Goal: Task Accomplishment & Management: Complete application form

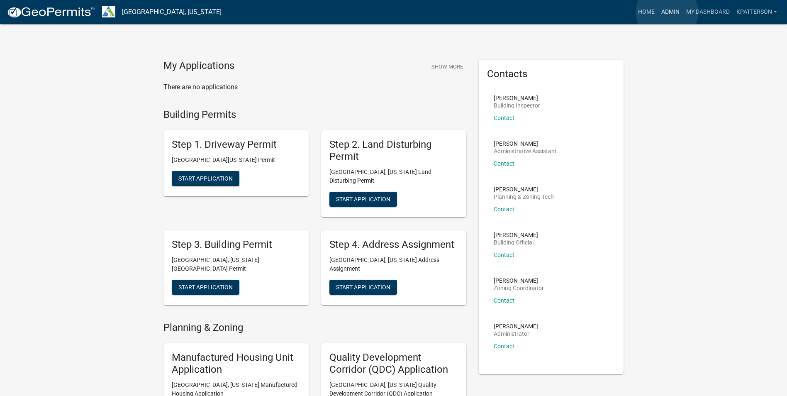
click at [667, 12] on link "Admin" at bounding box center [670, 12] width 25 height 16
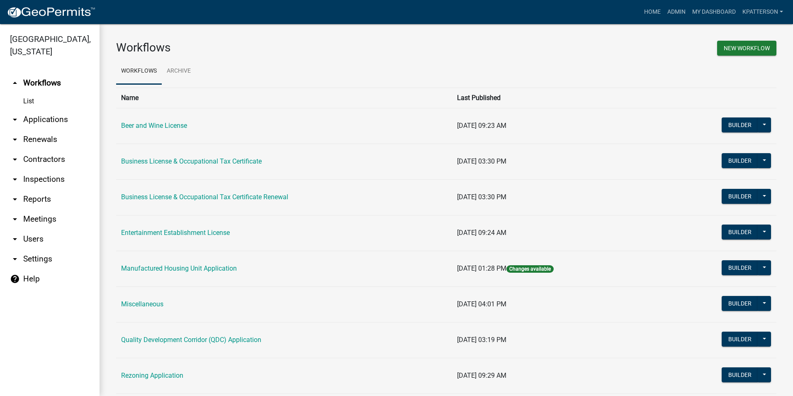
click at [48, 109] on link "arrow_drop_down Applications" at bounding box center [50, 119] width 100 height 20
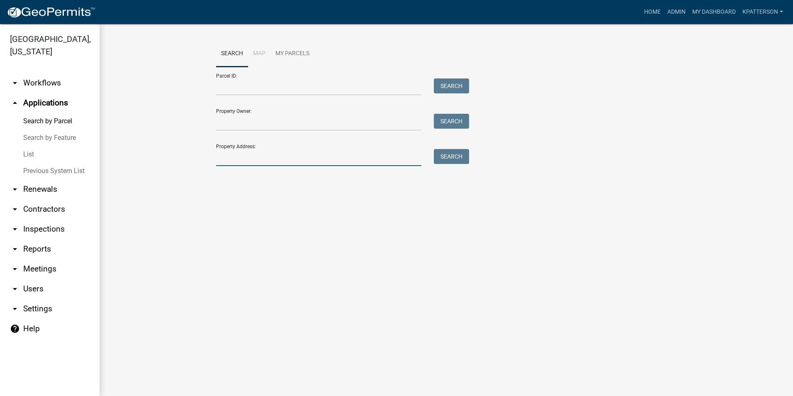
click at [224, 156] on input "Property Address:" at bounding box center [318, 157] width 205 height 17
type input "2723 Roanoke Rd"
click at [445, 152] on button "Search" at bounding box center [451, 156] width 35 height 15
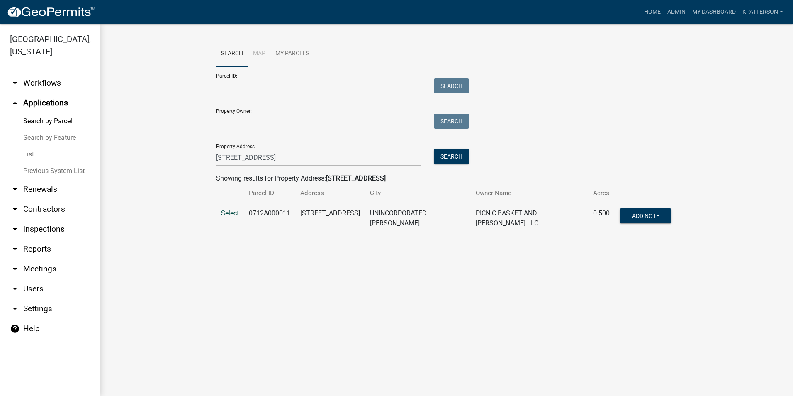
click at [235, 212] on span "Select" at bounding box center [230, 213] width 18 height 8
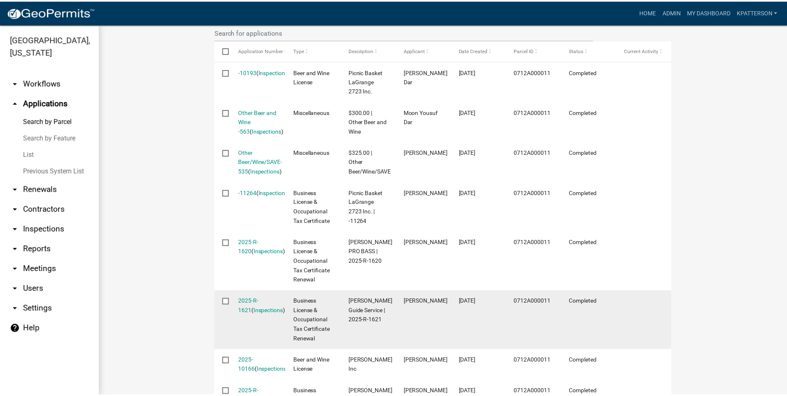
scroll to position [249, 0]
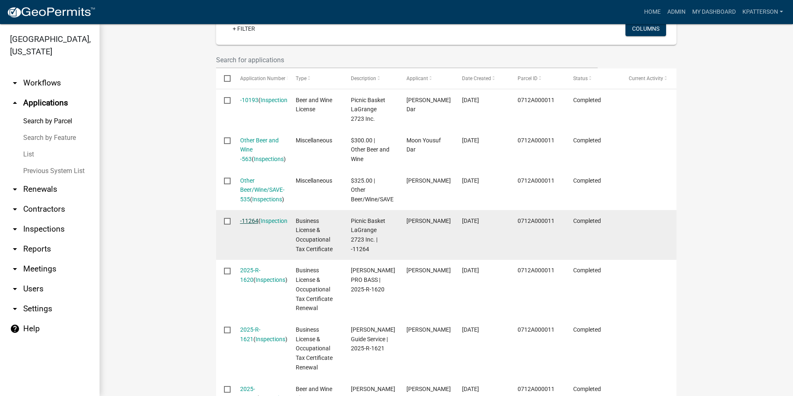
click at [242, 224] on link "-11264" at bounding box center [249, 220] width 18 height 7
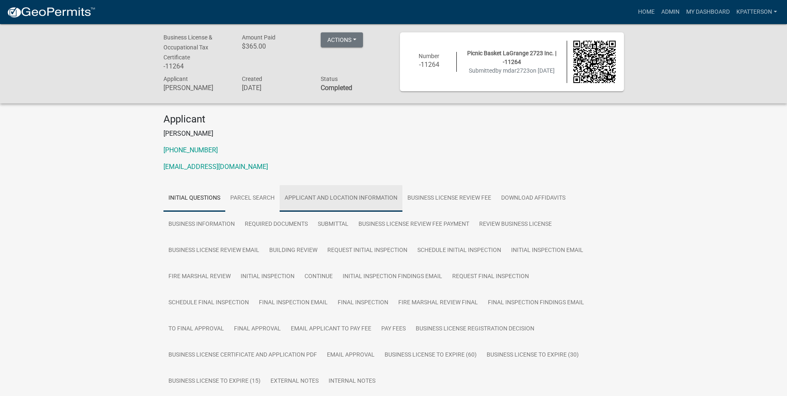
click at [313, 199] on link "Applicant and Location Information" at bounding box center [341, 198] width 123 height 27
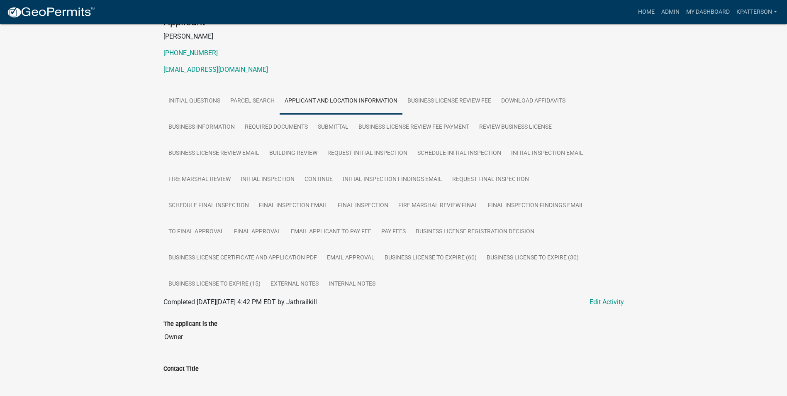
scroll to position [83, 0]
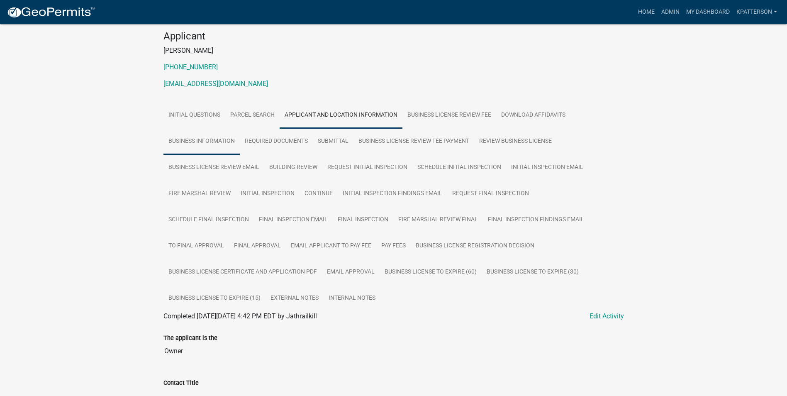
click at [216, 139] on link "Business Information" at bounding box center [201, 141] width 76 height 27
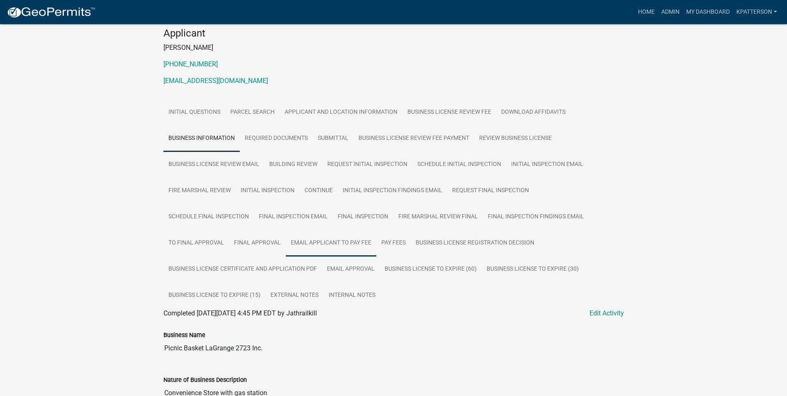
scroll to position [224, 0]
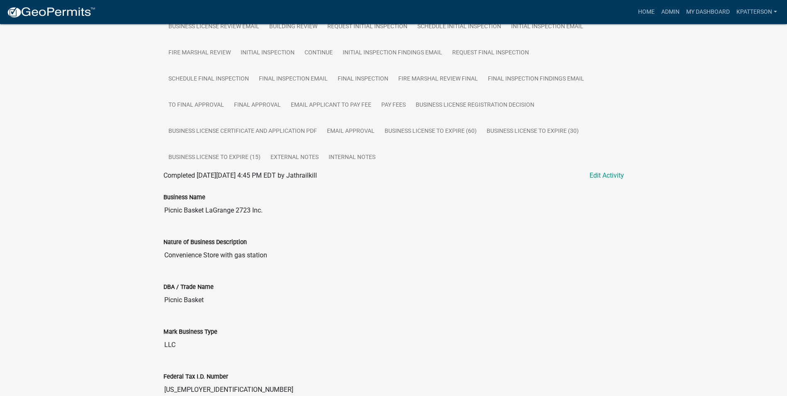
drag, startPoint x: 263, startPoint y: 211, endPoint x: 142, endPoint y: 214, distance: 121.2
click at [142, 214] on div "Business License & Occupational Tax Certificate -11264 Amount Paid $365.00 Acti…" at bounding box center [393, 209] width 787 height 816
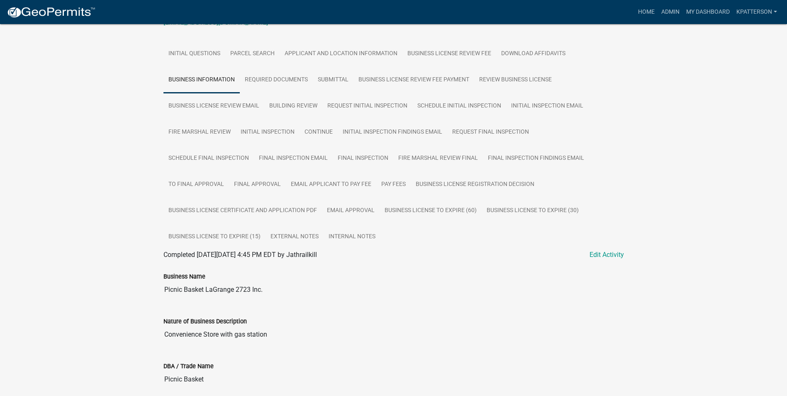
scroll to position [124, 0]
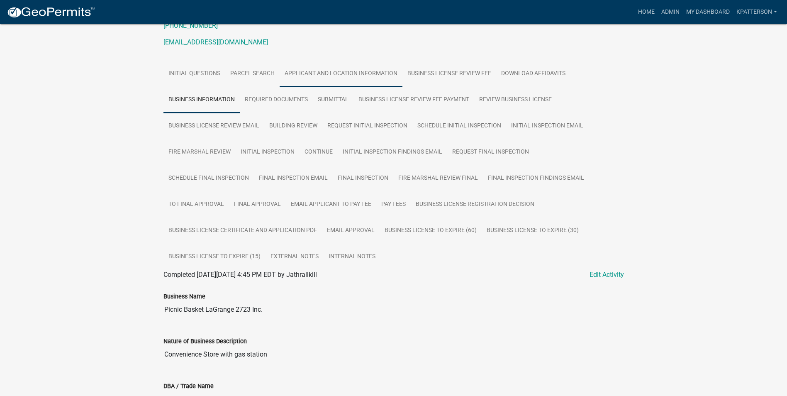
click at [367, 66] on link "Applicant and Location Information" at bounding box center [341, 74] width 123 height 27
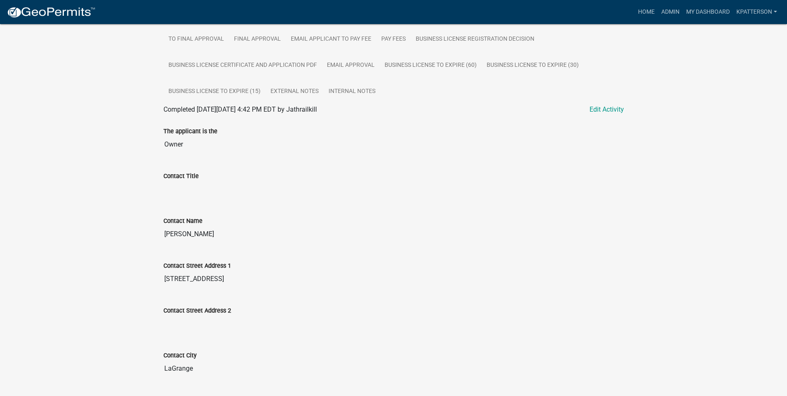
scroll to position [373, 0]
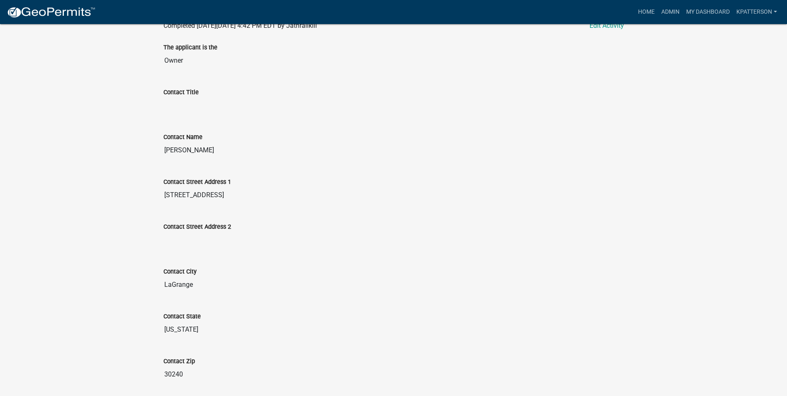
drag, startPoint x: 231, startPoint y: 150, endPoint x: 148, endPoint y: 150, distance: 83.4
drag, startPoint x: 148, startPoint y: 150, endPoint x: 195, endPoint y: 148, distance: 47.8
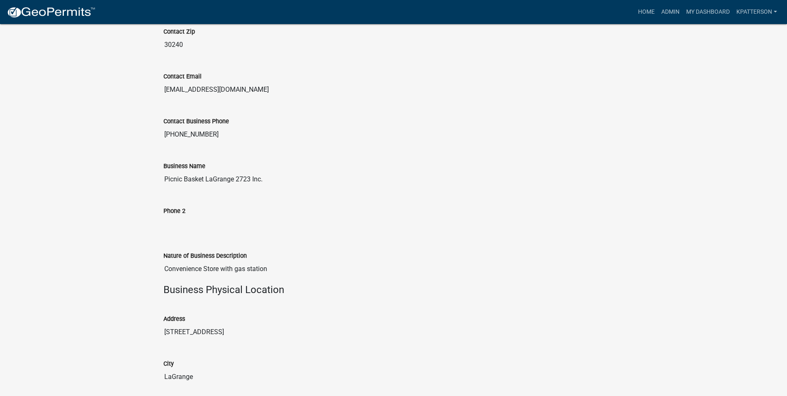
scroll to position [705, 0]
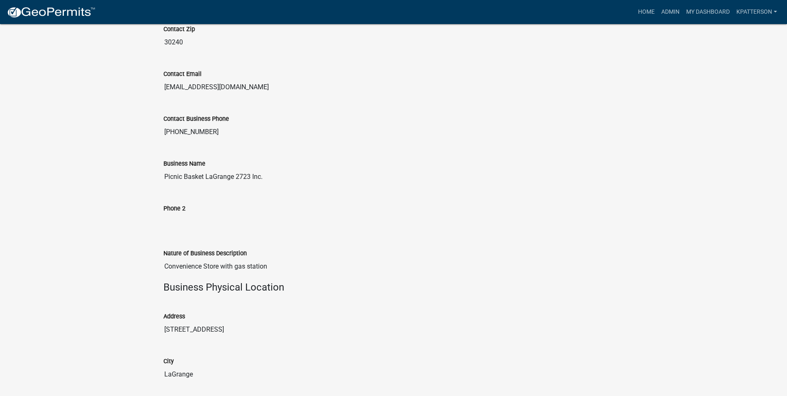
drag, startPoint x: 259, startPoint y: 88, endPoint x: 145, endPoint y: 104, distance: 115.7
click at [145, 104] on div "Business License & Occupational Tax Certificate -11264 Amount Paid $365.00 Acti…" at bounding box center [393, 144] width 787 height 1651
drag, startPoint x: 145, startPoint y: 104, endPoint x: 235, endPoint y: 87, distance: 91.7
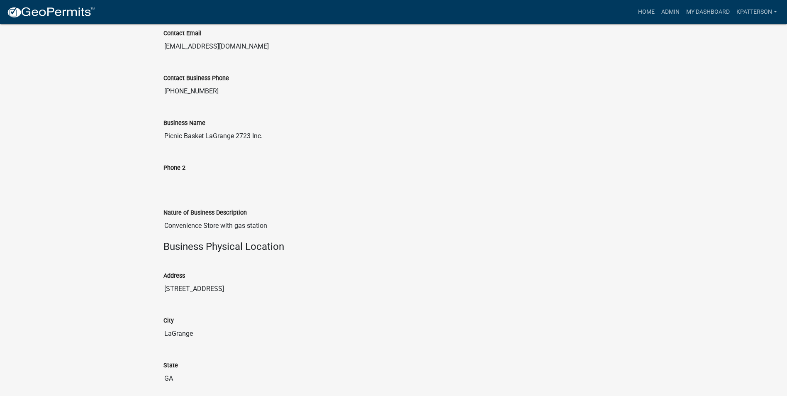
scroll to position [746, 0]
drag, startPoint x: 271, startPoint y: 221, endPoint x: 139, endPoint y: 228, distance: 132.5
click at [139, 228] on div "Business License & Occupational Tax Certificate -11264 Amount Paid $365.00 Acti…" at bounding box center [393, 103] width 787 height 1651
drag, startPoint x: 139, startPoint y: 228, endPoint x: 237, endPoint y: 224, distance: 98.4
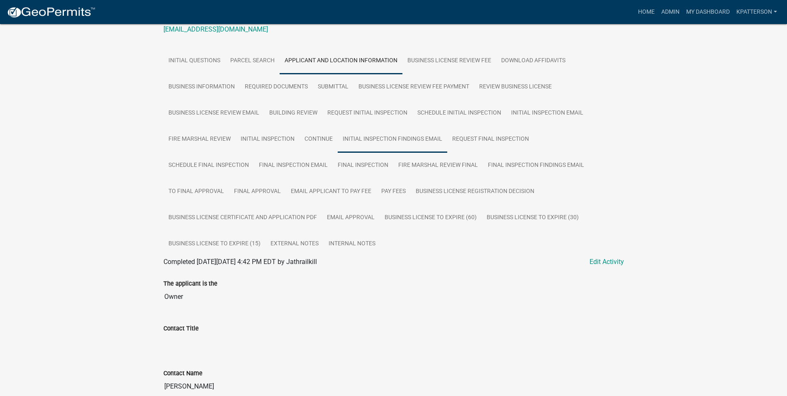
scroll to position [0, 0]
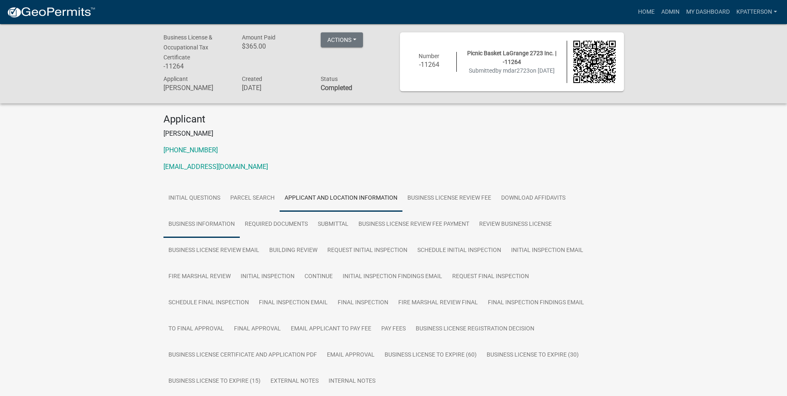
click at [215, 225] on link "Business Information" at bounding box center [201, 224] width 76 height 27
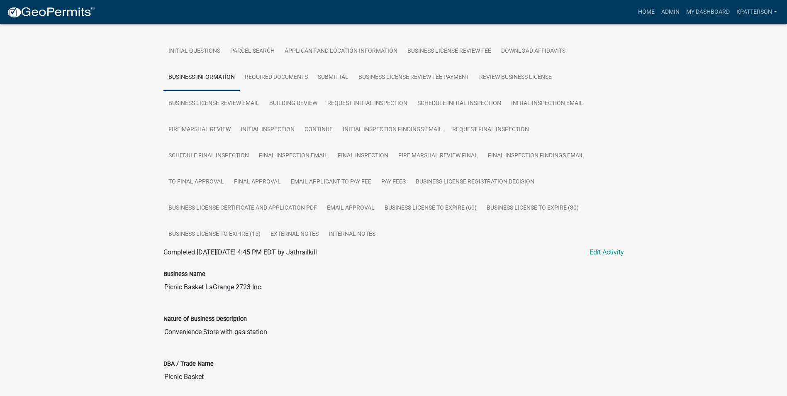
scroll to position [123, 0]
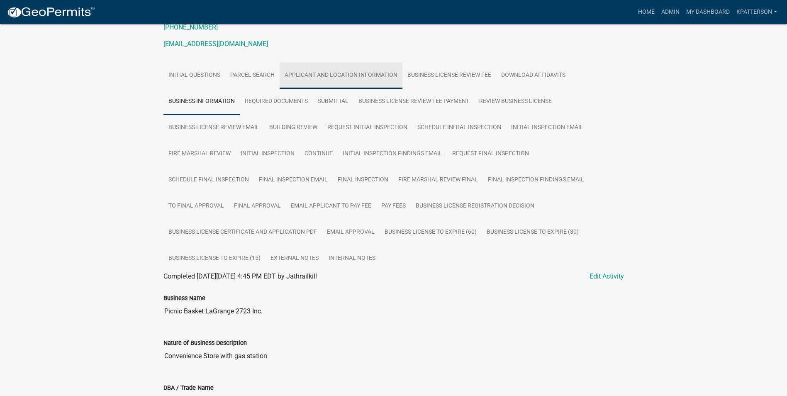
click at [328, 78] on link "Applicant and Location Information" at bounding box center [341, 75] width 123 height 27
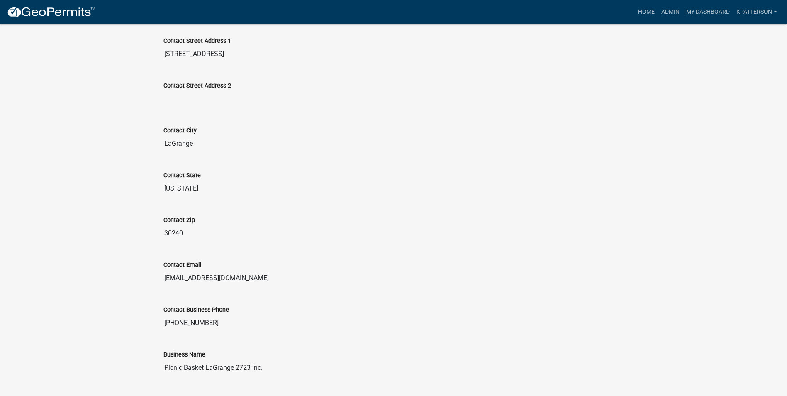
scroll to position [537, 0]
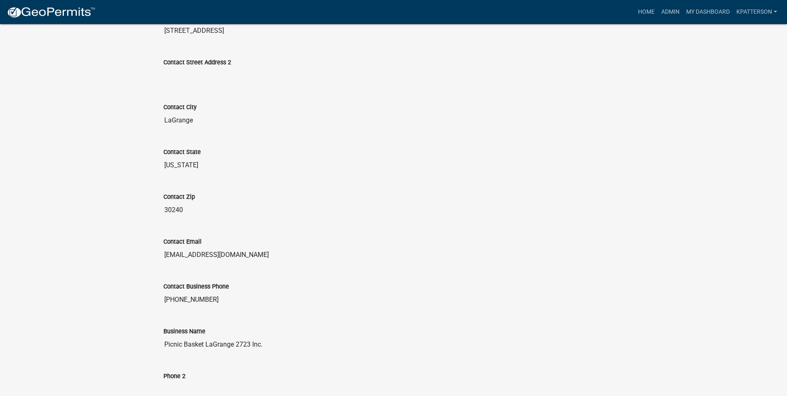
drag, startPoint x: 210, startPoint y: 294, endPoint x: 149, endPoint y: 309, distance: 62.8
click at [149, 309] on div "Business License & Occupational Tax Certificate -11264 Amount Paid $365.00 Acti…" at bounding box center [393, 312] width 787 height 1651
drag, startPoint x: 149, startPoint y: 309, endPoint x: 197, endPoint y: 300, distance: 49.0
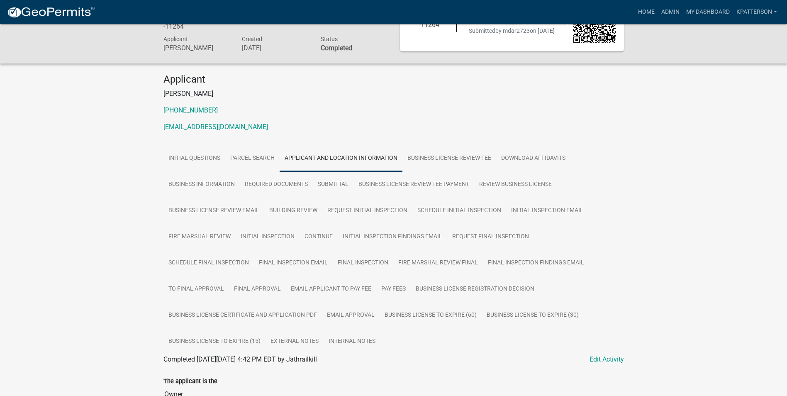
scroll to position [0, 0]
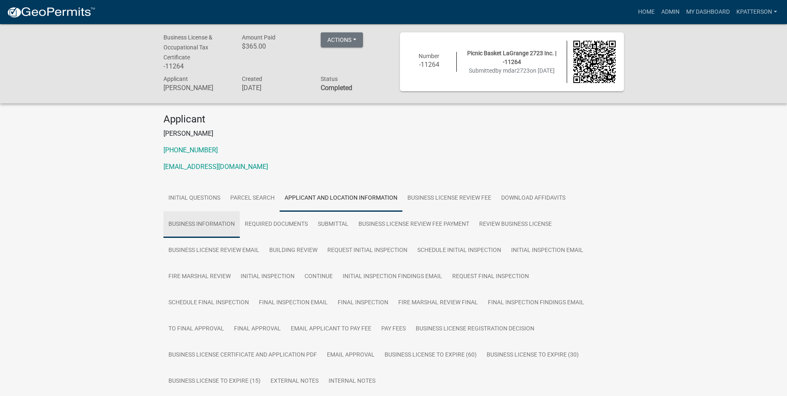
click at [215, 221] on link "Business Information" at bounding box center [201, 224] width 76 height 27
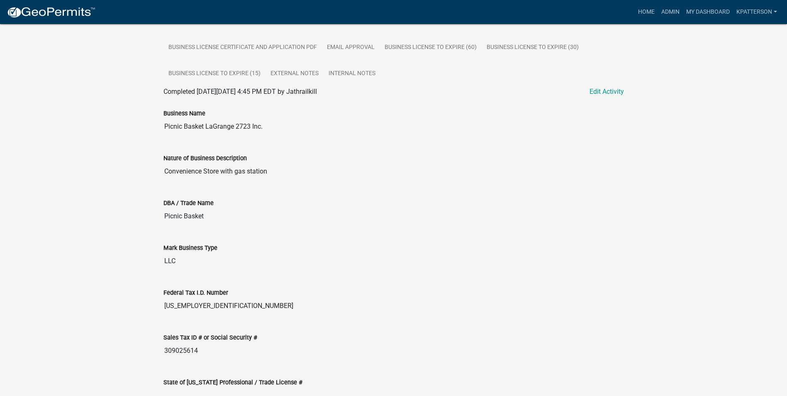
scroll to position [455, 0]
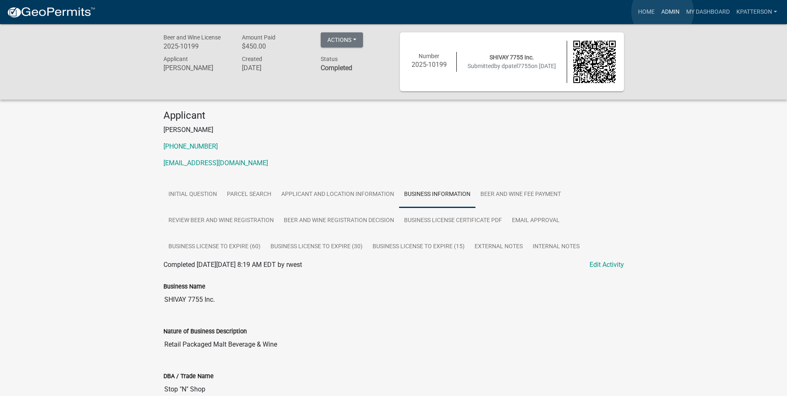
click at [662, 12] on link "Admin" at bounding box center [670, 12] width 25 height 16
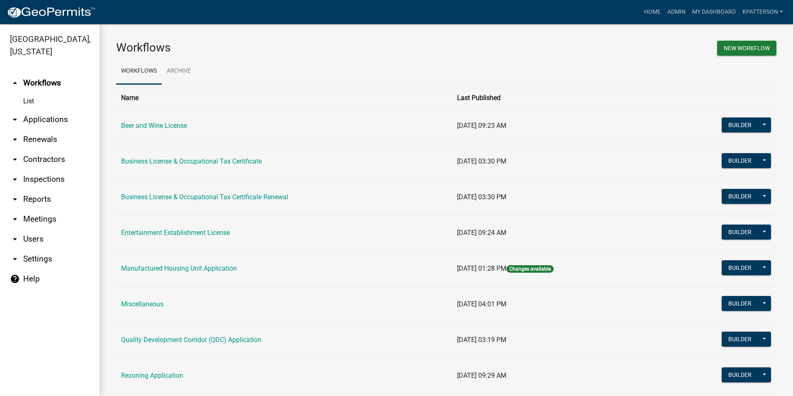
click at [53, 109] on link "arrow_drop_down Applications" at bounding box center [50, 119] width 100 height 20
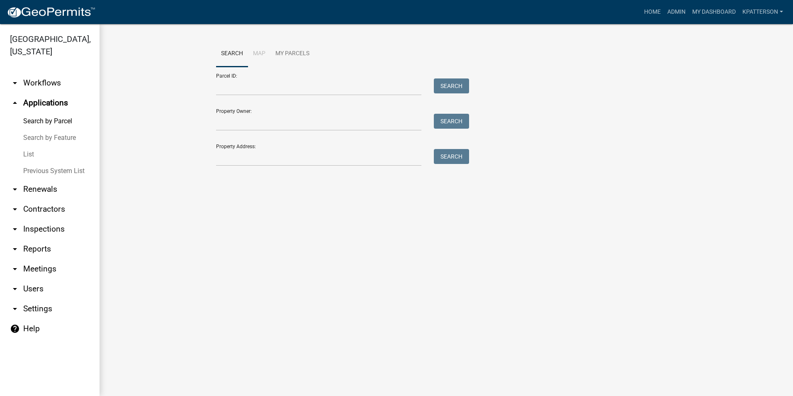
click at [283, 174] on div "Search Map My Parcels Parcel ID: Search Property Owner: Search Property Address…" at bounding box center [446, 107] width 693 height 166
click at [251, 150] on input "Property Address:" at bounding box center [318, 157] width 205 height 17
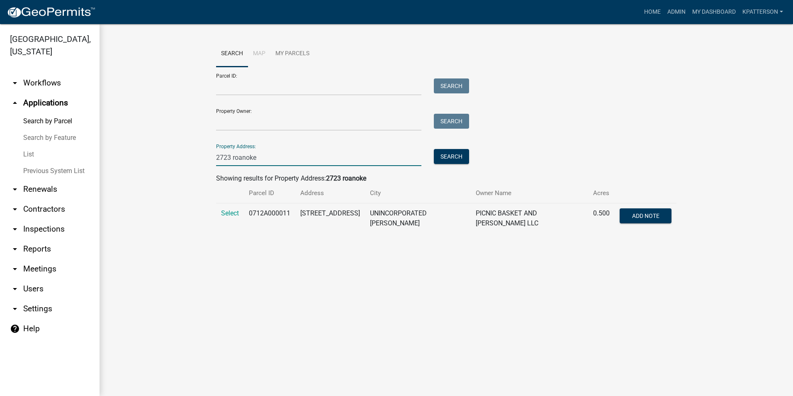
type input "2723 roanoke"
drag, startPoint x: 153, startPoint y: 129, endPoint x: 180, endPoint y: 169, distance: 47.8
click at [153, 129] on wm-workflow-application-search-view "Search Map My Parcels Parcel ID: Search Property Owner: Search Property Address…" at bounding box center [446, 140] width 660 height 199
click at [229, 212] on span "Select" at bounding box center [230, 213] width 18 height 8
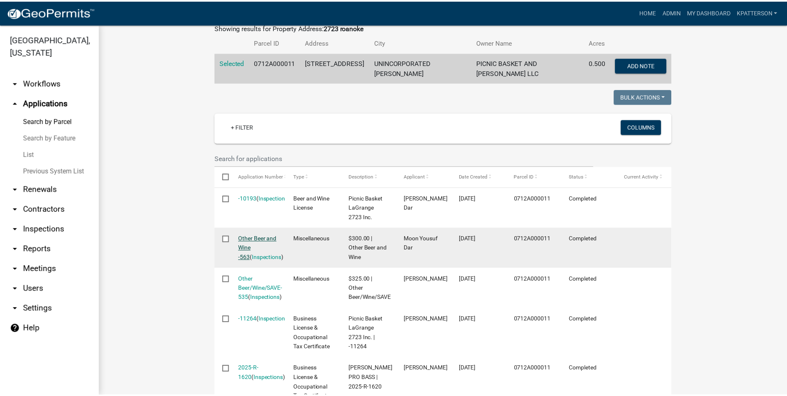
scroll to position [171, 0]
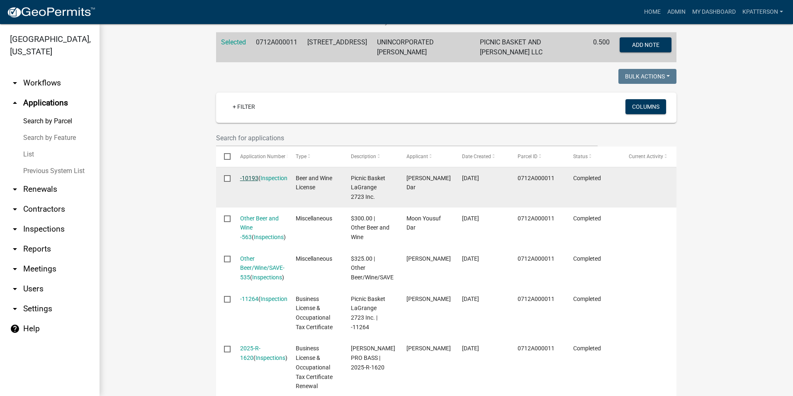
click at [240, 175] on link "-10193" at bounding box center [249, 178] width 18 height 7
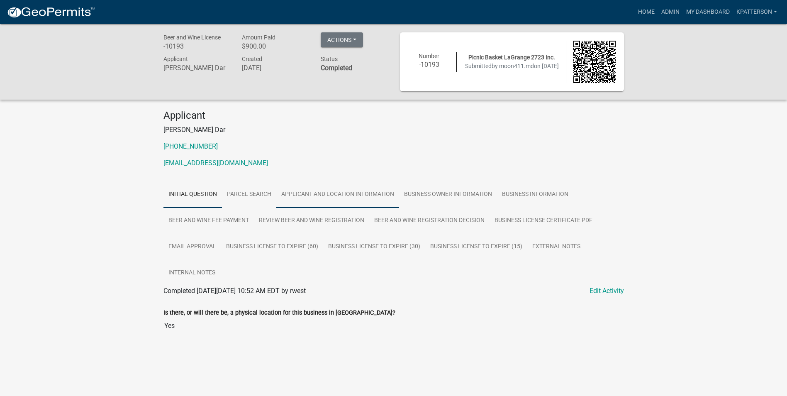
click at [293, 186] on link "Applicant and Location Information" at bounding box center [337, 194] width 123 height 27
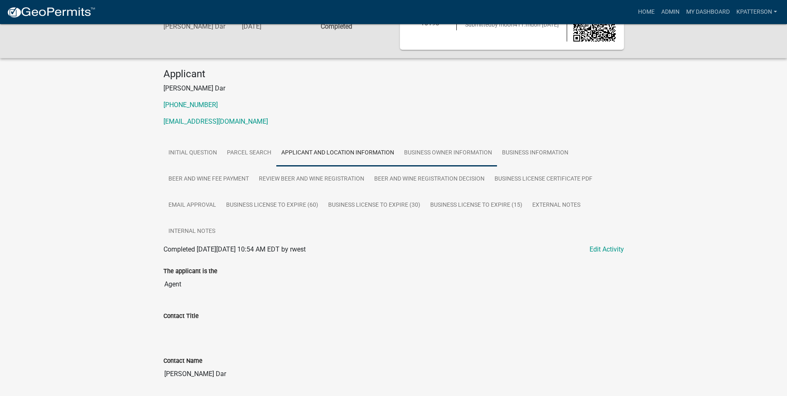
click at [413, 156] on link "Business Owner Information" at bounding box center [448, 153] width 98 height 27
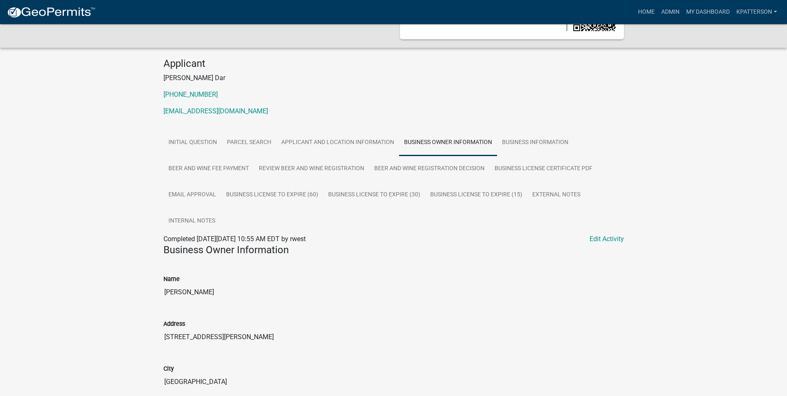
scroll to position [107, 0]
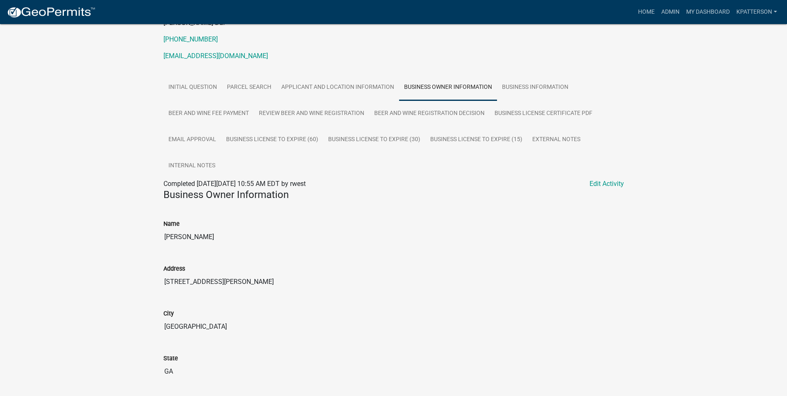
drag, startPoint x: 212, startPoint y: 235, endPoint x: 160, endPoint y: 240, distance: 52.5
click at [160, 240] on div "Name Mohammad Dar" at bounding box center [393, 229] width 473 height 45
drag, startPoint x: 160, startPoint y: 240, endPoint x: 204, endPoint y: 232, distance: 45.1
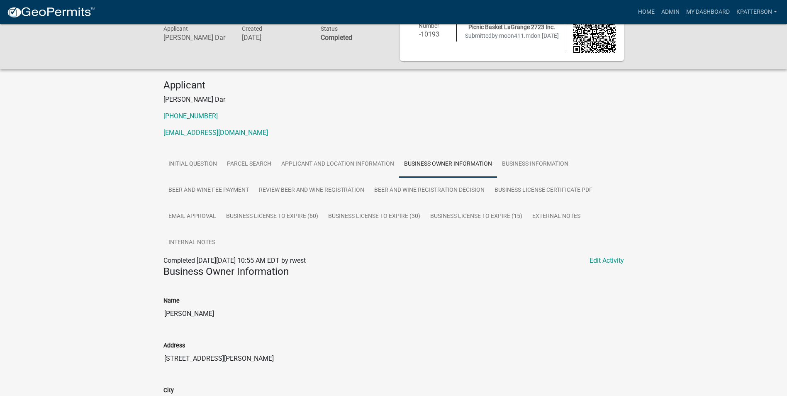
scroll to position [0, 0]
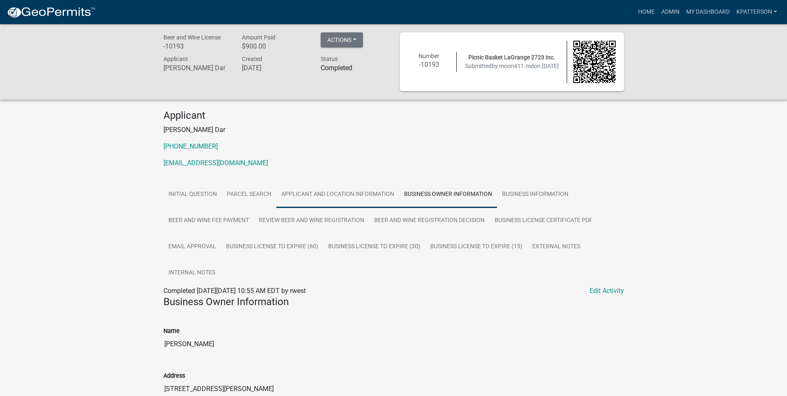
click at [375, 185] on link "Applicant and Location Information" at bounding box center [337, 194] width 123 height 27
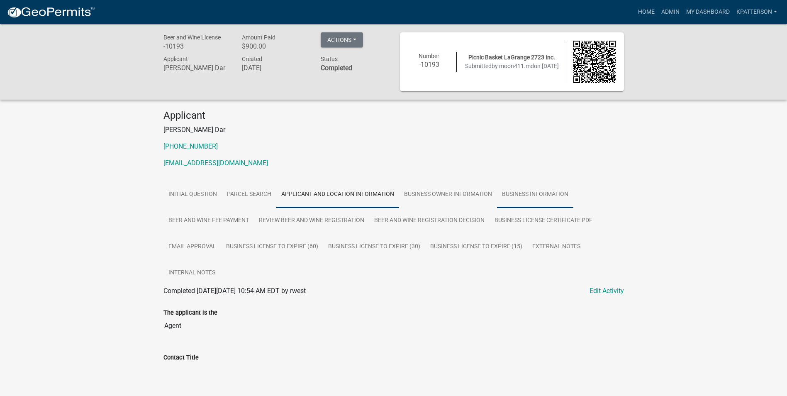
click at [508, 189] on link "Business Information" at bounding box center [535, 194] width 76 height 27
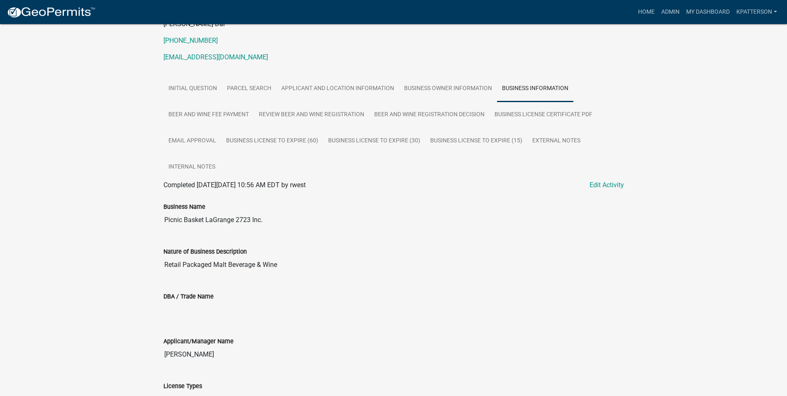
scroll to position [124, 0]
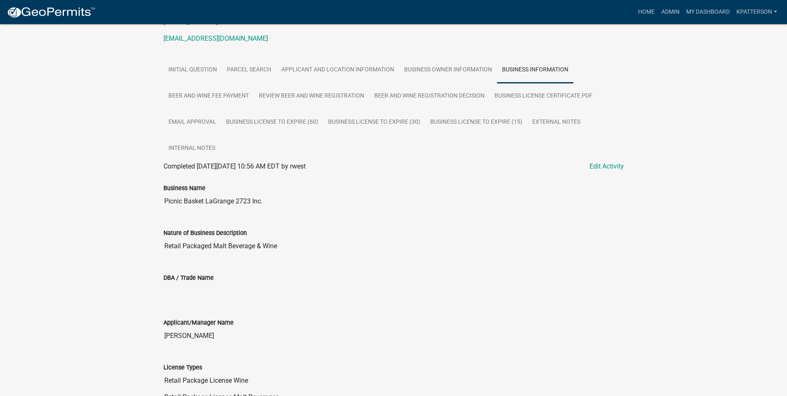
drag, startPoint x: 278, startPoint y: 202, endPoint x: 136, endPoint y: 207, distance: 142.4
click at [136, 207] on div "Beer and Wine License -10193 Amount Paid $900.00 Actions View receipt Printer F…" at bounding box center [393, 280] width 787 height 761
drag, startPoint x: 136, startPoint y: 207, endPoint x: 210, endPoint y: 199, distance: 75.1
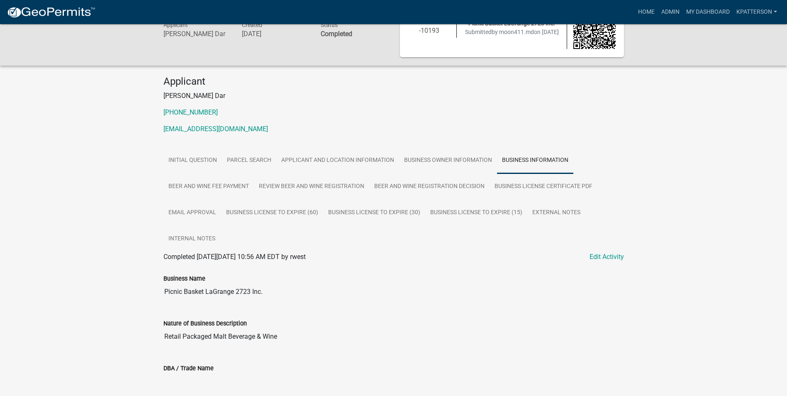
scroll to position [0, 0]
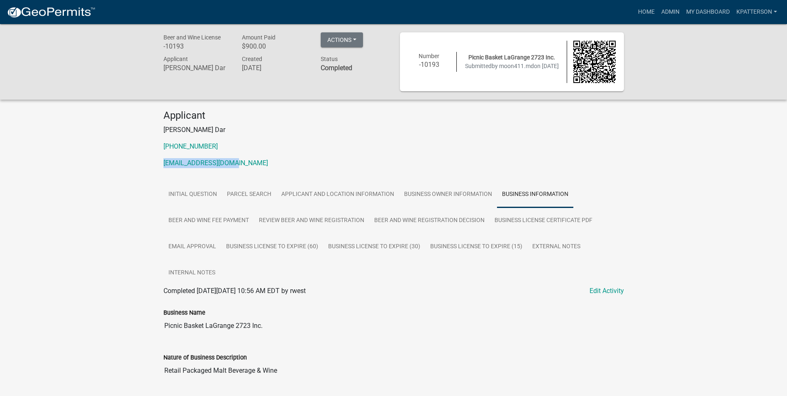
drag, startPoint x: 244, startPoint y: 160, endPoint x: 158, endPoint y: 172, distance: 87.4
click at [158, 172] on div "Applicant Mohammad Yousuf Dar 229-256-1946 moon411.md@gmail.com" at bounding box center [393, 141] width 473 height 65
drag, startPoint x: 158, startPoint y: 172, endPoint x: 201, endPoint y: 162, distance: 44.3
copy link "moon411.md@gmail.com"
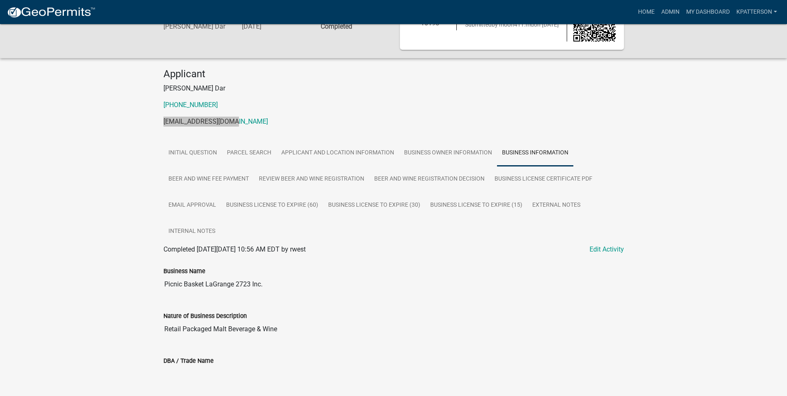
scroll to position [166, 0]
click at [462, 147] on link "Business Owner Information" at bounding box center [448, 153] width 98 height 27
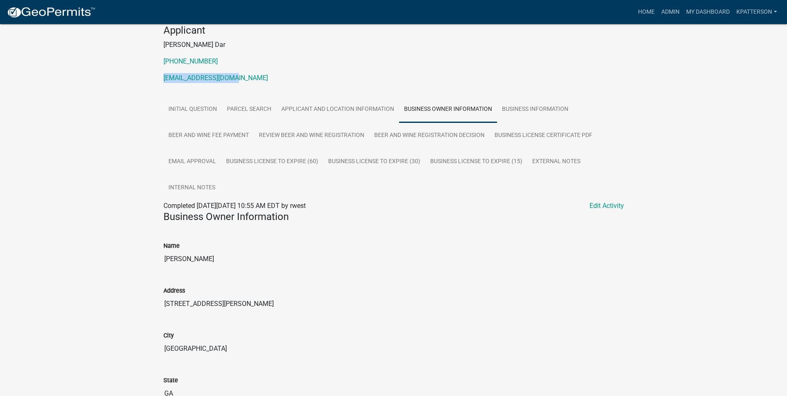
scroll to position [0, 0]
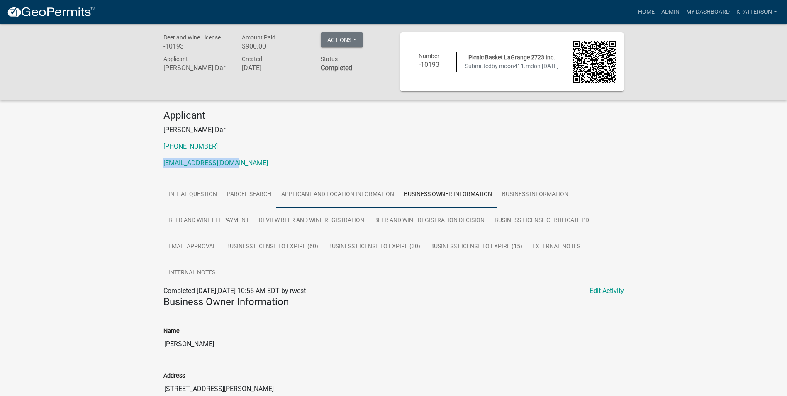
click at [349, 189] on link "Applicant and Location Information" at bounding box center [337, 194] width 123 height 27
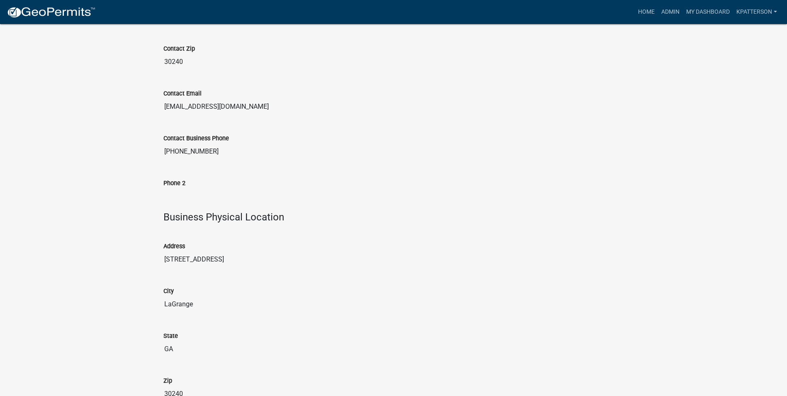
scroll to position [581, 0]
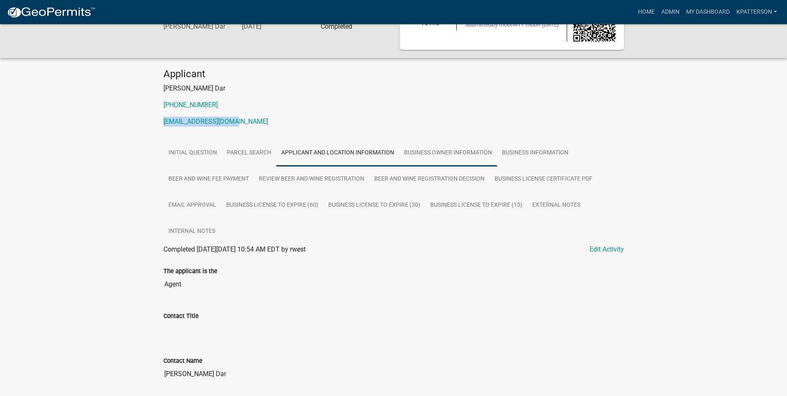
click at [483, 163] on link "Business Owner Information" at bounding box center [448, 153] width 98 height 27
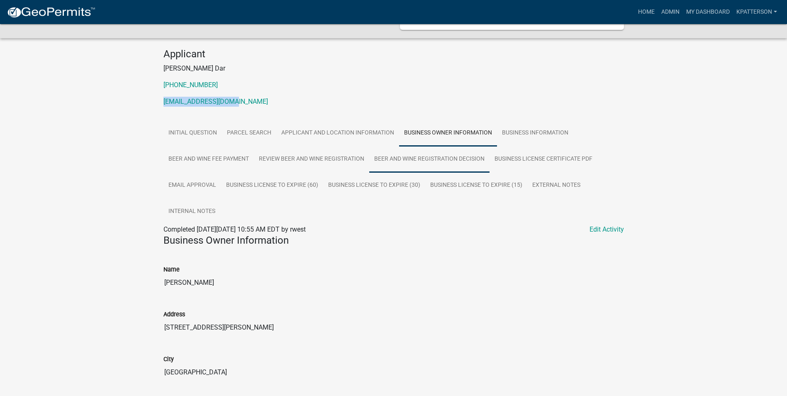
scroll to position [0, 0]
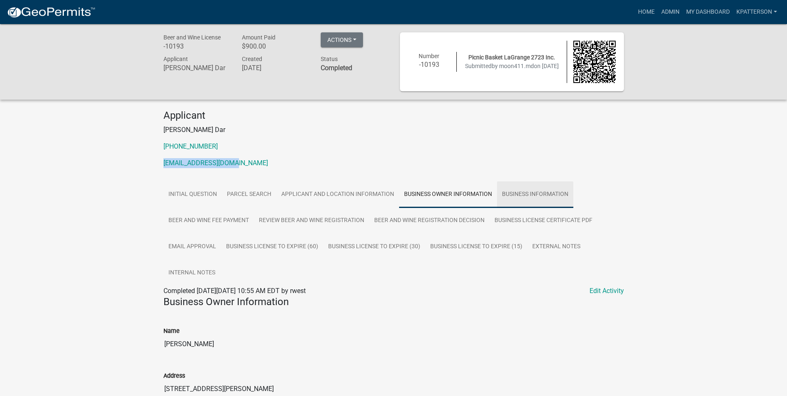
click at [525, 188] on link "Business Information" at bounding box center [535, 194] width 76 height 27
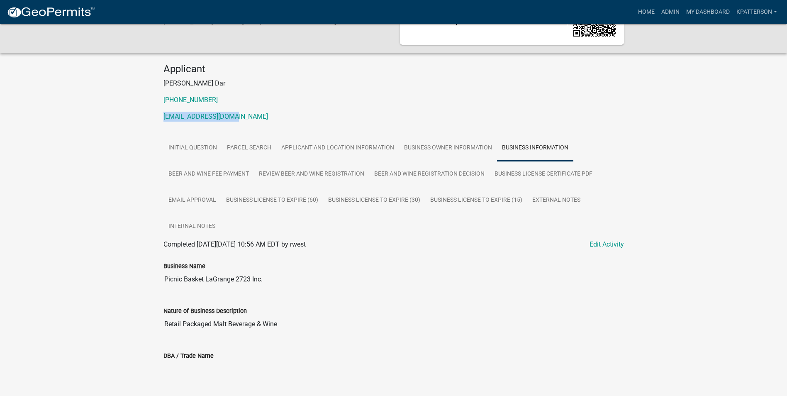
scroll to position [124, 0]
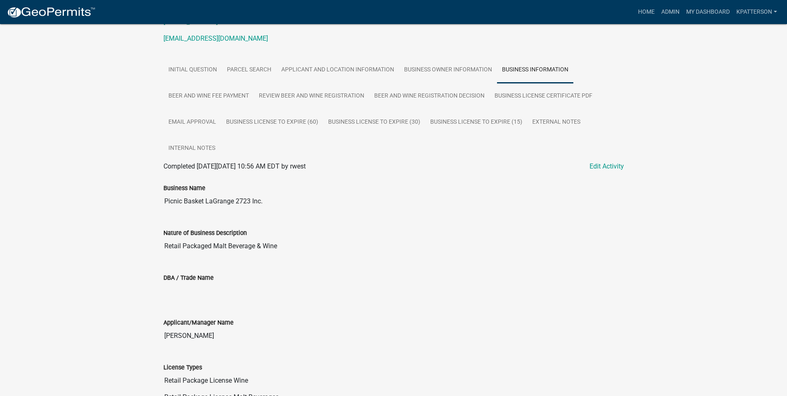
drag, startPoint x: 280, startPoint y: 248, endPoint x: 160, endPoint y: 251, distance: 120.3
click at [160, 251] on div "Nature of Business Description Retail Packaged Malt Beverage & Wine" at bounding box center [393, 238] width 473 height 45
drag, startPoint x: 160, startPoint y: 251, endPoint x: 221, endPoint y: 242, distance: 61.2
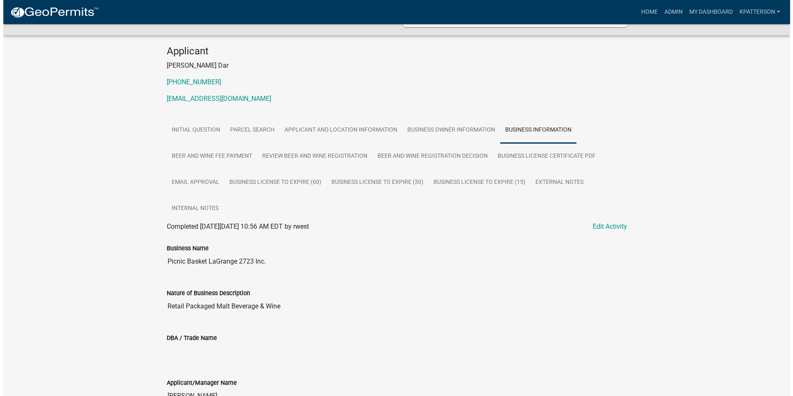
scroll to position [0, 0]
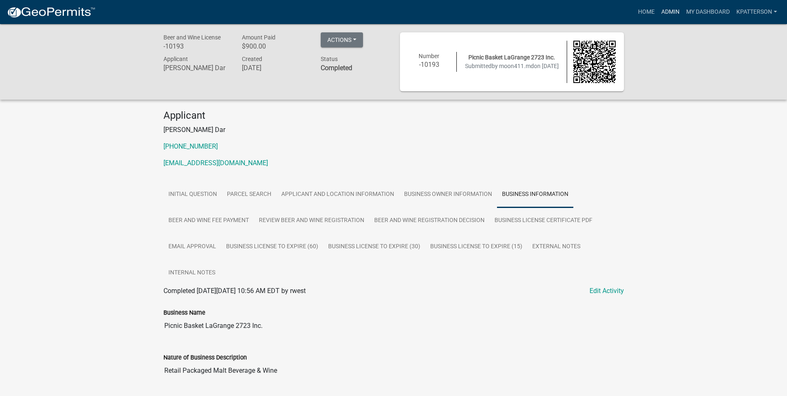
click at [664, 11] on link "Admin" at bounding box center [670, 12] width 25 height 16
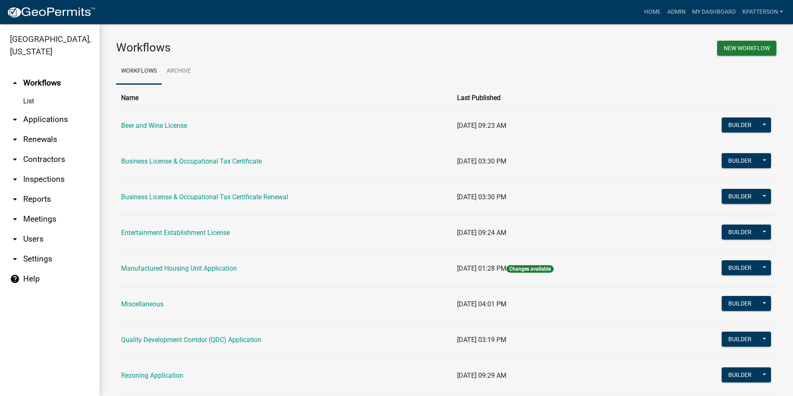
click at [45, 109] on link "arrow_drop_down Applications" at bounding box center [50, 119] width 100 height 20
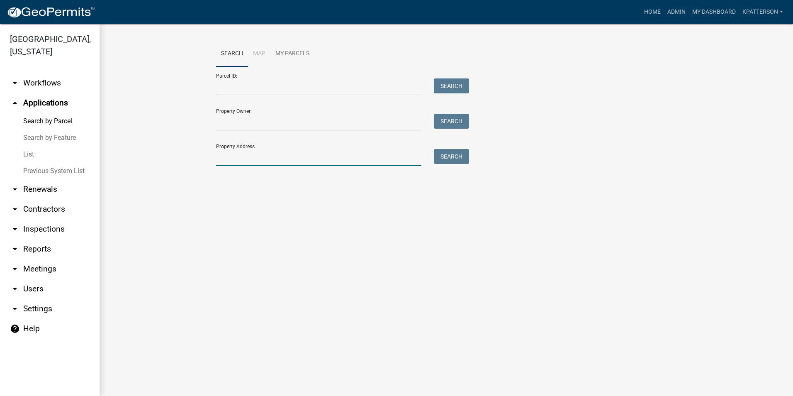
click at [237, 151] on input "Property Address:" at bounding box center [318, 157] width 205 height 17
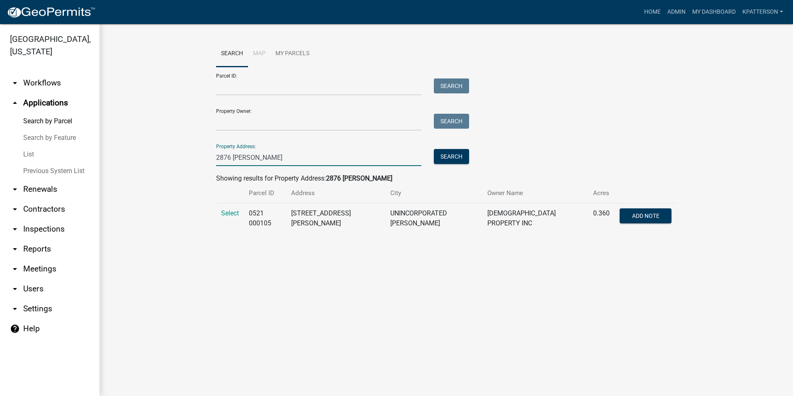
type input "2876 hamilton"
click at [519, 112] on div "Parcel ID: Search Property Owner: Search Property Address: 2876 hamilton Search" at bounding box center [446, 116] width 460 height 99
click at [222, 214] on span "Select" at bounding box center [230, 213] width 18 height 8
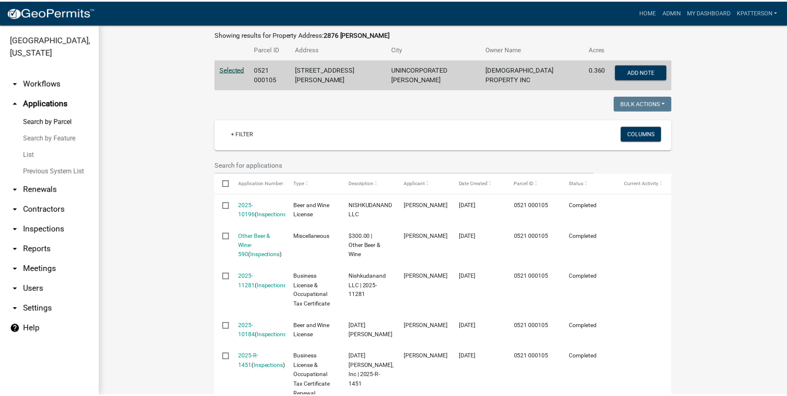
scroll to position [150, 0]
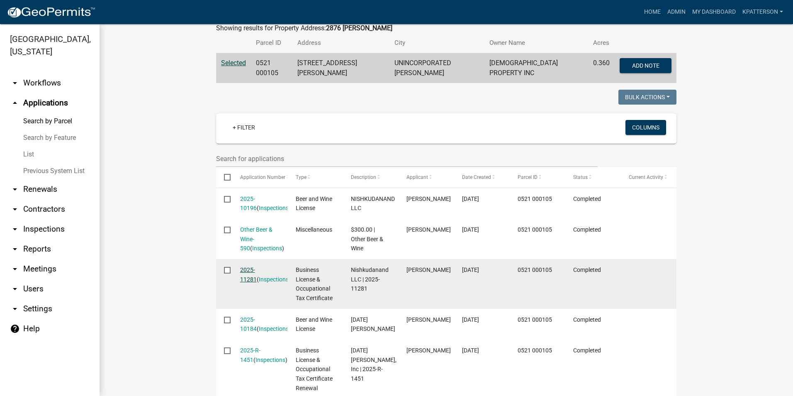
click at [254, 267] on link "2025-11281" at bounding box center [248, 274] width 17 height 16
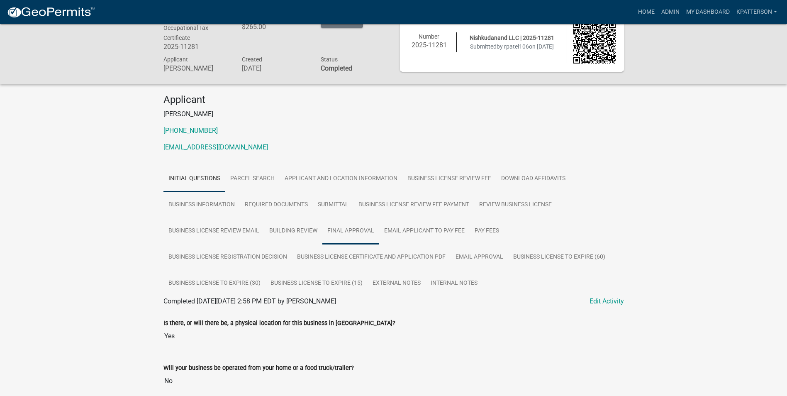
scroll to position [54, 0]
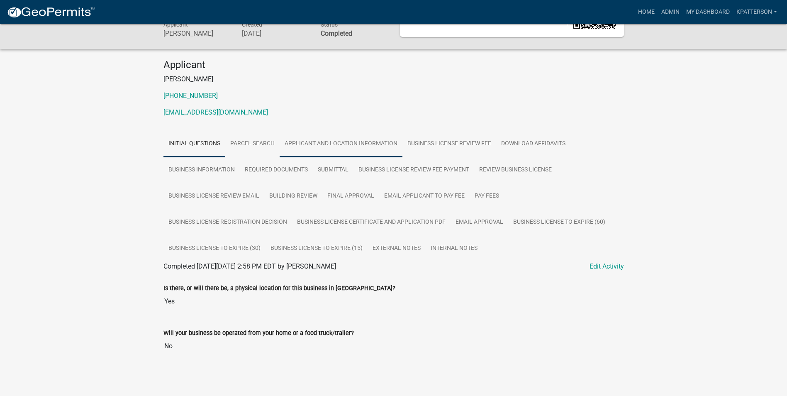
click at [361, 141] on link "Applicant and Location Information" at bounding box center [341, 144] width 123 height 27
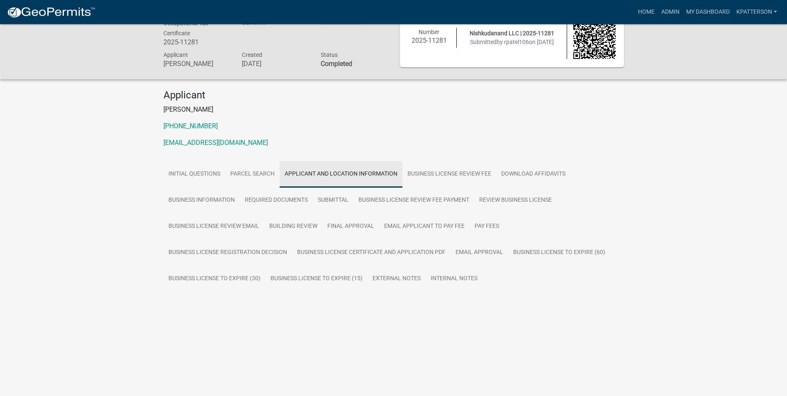
scroll to position [24, 0]
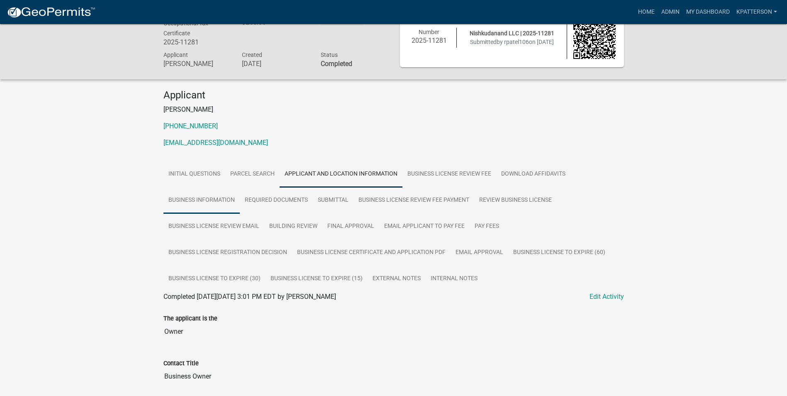
click at [183, 198] on link "Business Information" at bounding box center [201, 200] width 76 height 27
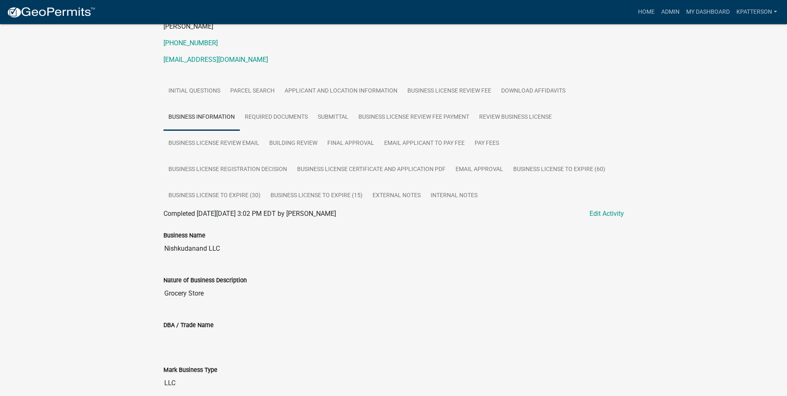
scroll to position [148, 0]
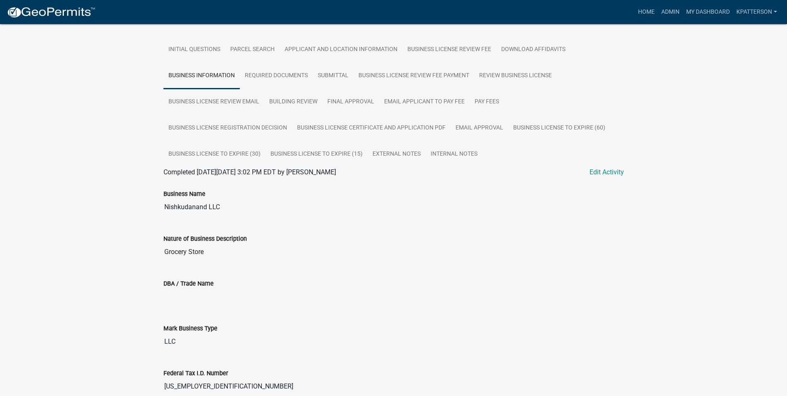
drag, startPoint x: 219, startPoint y: 207, endPoint x: 163, endPoint y: 216, distance: 57.0
click at [163, 216] on div "Business Name Nishkudanand LLC" at bounding box center [393, 199] width 473 height 45
drag, startPoint x: 163, startPoint y: 216, endPoint x: 215, endPoint y: 200, distance: 54.2
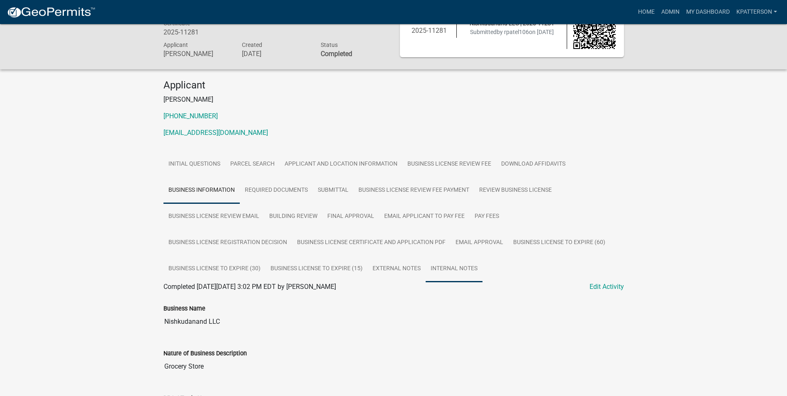
scroll to position [0, 0]
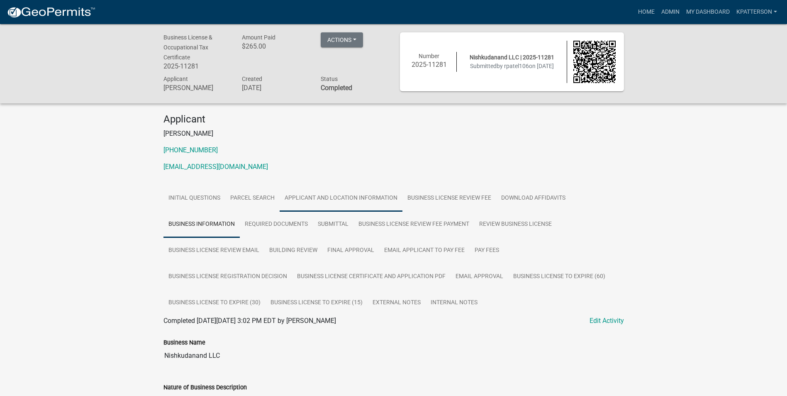
click at [316, 197] on link "Applicant and Location Information" at bounding box center [341, 198] width 123 height 27
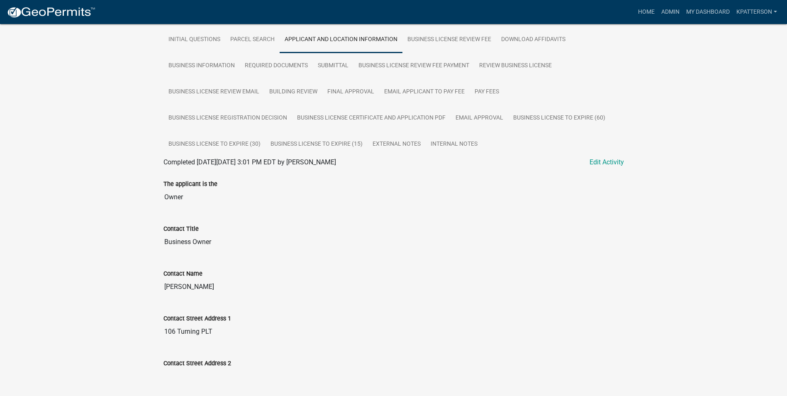
scroll to position [166, 0]
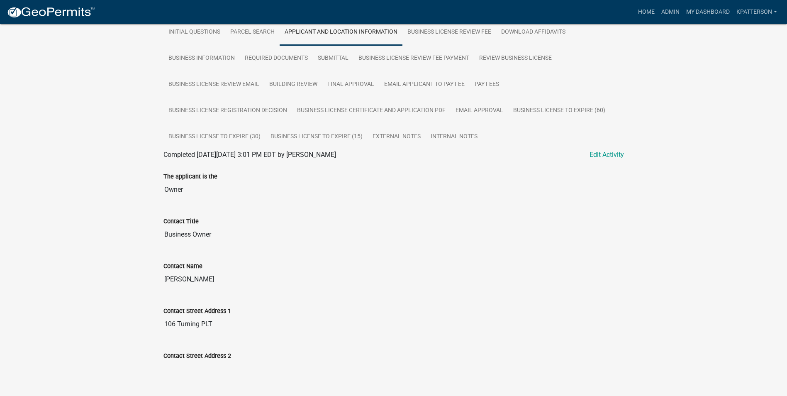
drag, startPoint x: 216, startPoint y: 281, endPoint x: 163, endPoint y: 292, distance: 54.5
click at [163, 292] on div "Contact Name Ronakbhai Patel" at bounding box center [393, 271] width 473 height 45
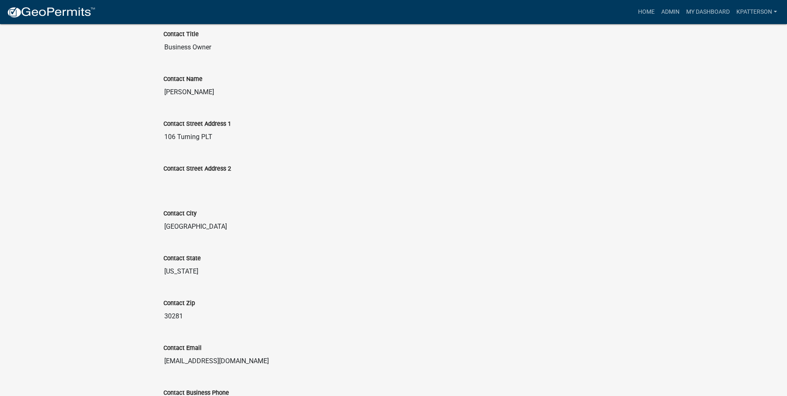
scroll to position [456, 0]
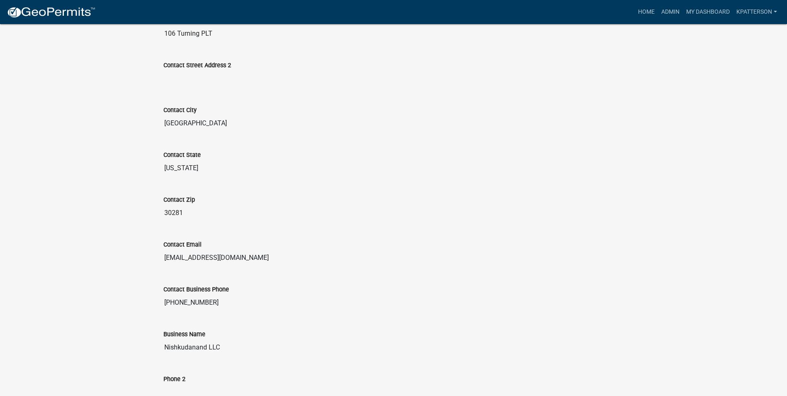
drag, startPoint x: 256, startPoint y: 256, endPoint x: 151, endPoint y: 265, distance: 106.1
click at [151, 265] on div "Business License & Occupational Tax Certificate 2025-11281 Amount Paid $265.00 …" at bounding box center [393, 354] width 787 height 1573
drag, startPoint x: 151, startPoint y: 265, endPoint x: 216, endPoint y: 257, distance: 66.0
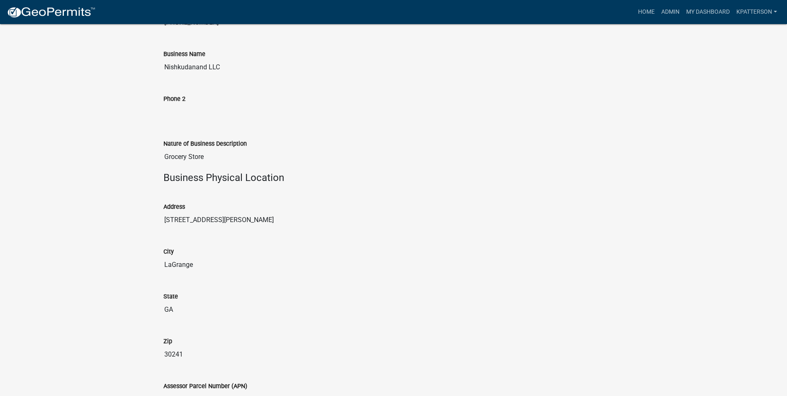
scroll to position [746, 0]
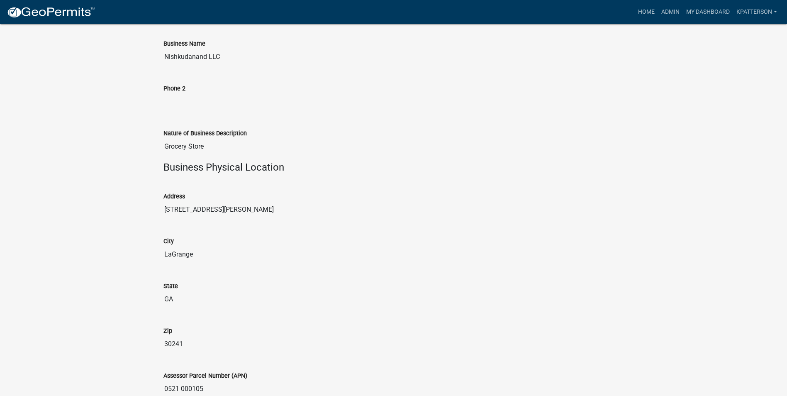
drag, startPoint x: 179, startPoint y: 211, endPoint x: 150, endPoint y: 210, distance: 29.0
click at [150, 210] on div "Business License & Occupational Tax Certificate 2025-11281 Amount Paid $265.00 …" at bounding box center [393, 64] width 787 height 1573
drag, startPoint x: 150, startPoint y: 210, endPoint x: 168, endPoint y: 209, distance: 18.7
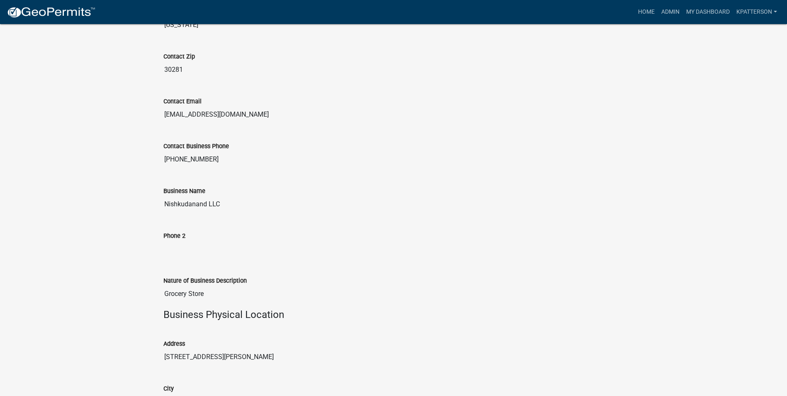
scroll to position [589, 0]
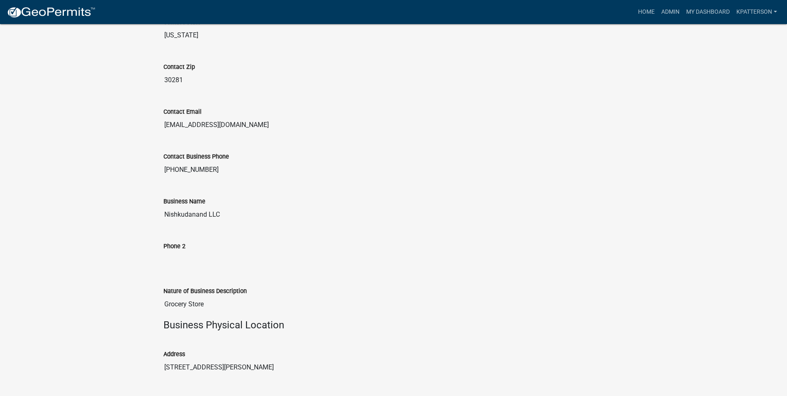
drag, startPoint x: 210, startPoint y: 170, endPoint x: 166, endPoint y: 175, distance: 43.8
click at [166, 175] on input "470-455-1878" at bounding box center [393, 169] width 460 height 17
drag, startPoint x: 166, startPoint y: 175, endPoint x: 205, endPoint y: 191, distance: 41.7
click at [205, 191] on div "Business Name Nishkudanand LLC" at bounding box center [393, 204] width 460 height 38
drag, startPoint x: 212, startPoint y: 169, endPoint x: 160, endPoint y: 185, distance: 54.6
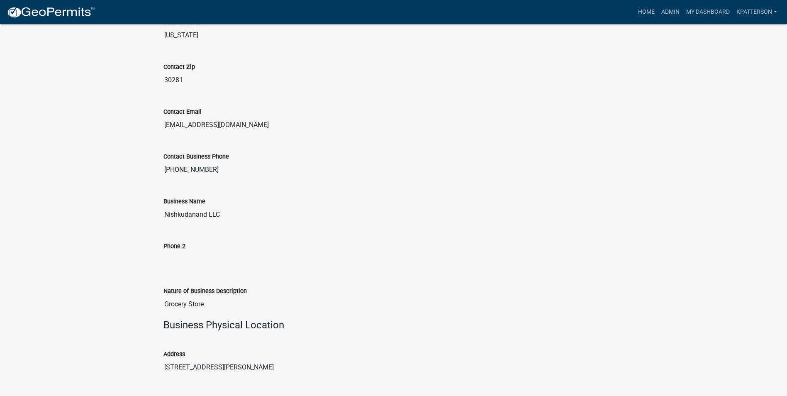
click at [163, 185] on wm-data-entity-view-list "The applicant is the Owner Contact Title Business Owner Contact Name Ronakbhai …" at bounding box center [393, 360] width 460 height 1247
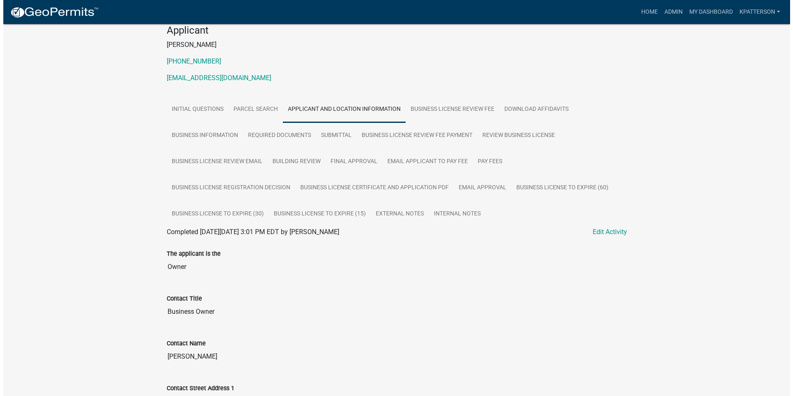
scroll to position [0, 0]
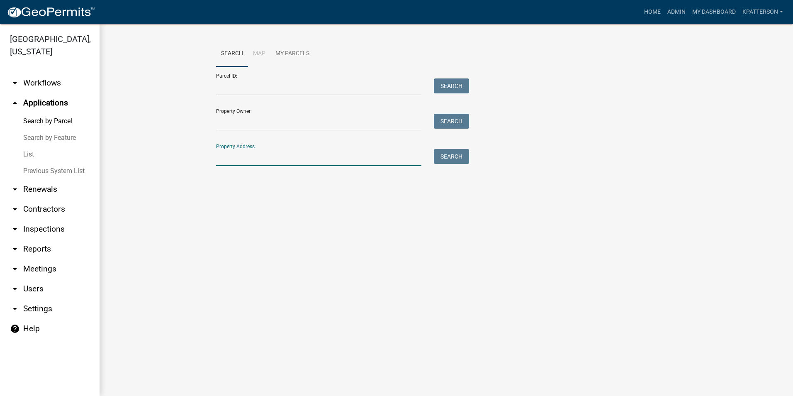
click at [231, 155] on input "Property Address:" at bounding box center [318, 157] width 205 height 17
type input "2876 hamilton"
click at [460, 156] on button "Search" at bounding box center [451, 156] width 35 height 15
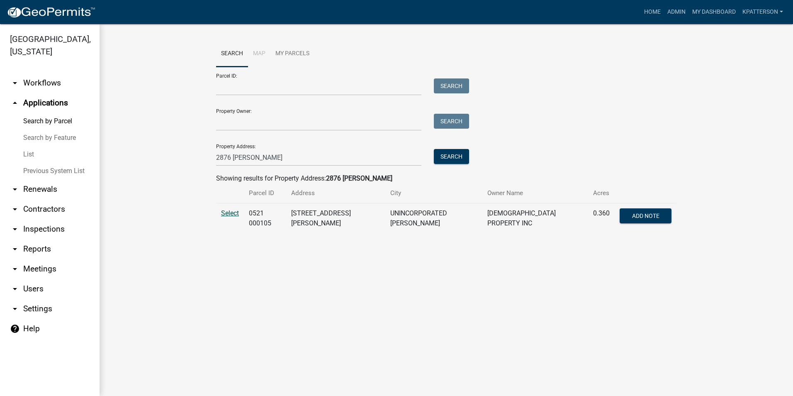
click at [227, 212] on span "Select" at bounding box center [230, 213] width 18 height 8
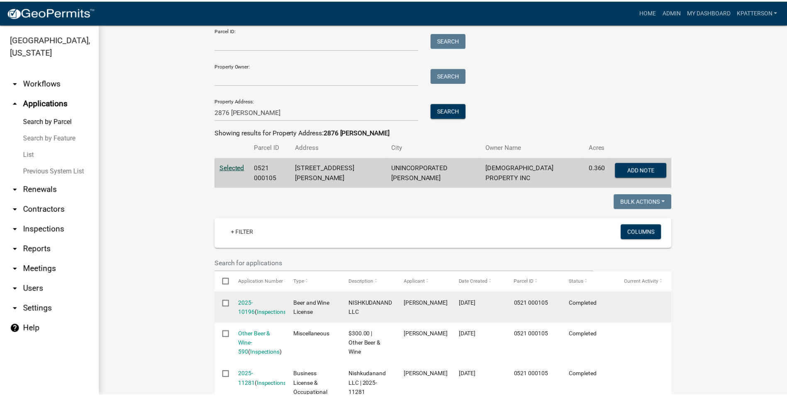
scroll to position [83, 0]
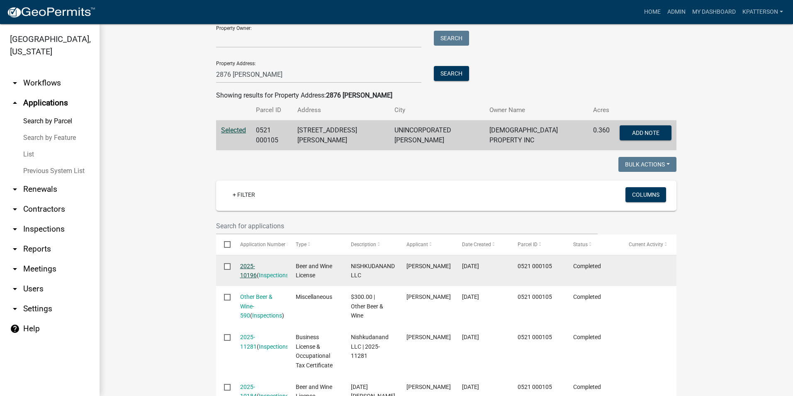
click at [257, 263] on link "2025-10196" at bounding box center [248, 271] width 17 height 16
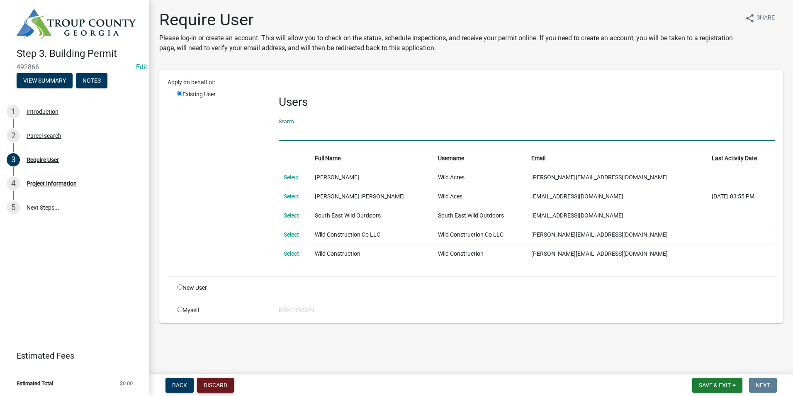
click at [204, 386] on button "Discard" at bounding box center [215, 384] width 37 height 15
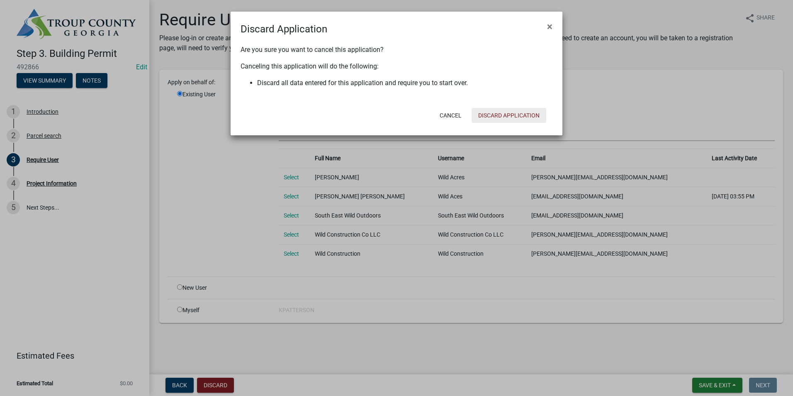
click at [524, 111] on button "Discard Application" at bounding box center [509, 115] width 75 height 15
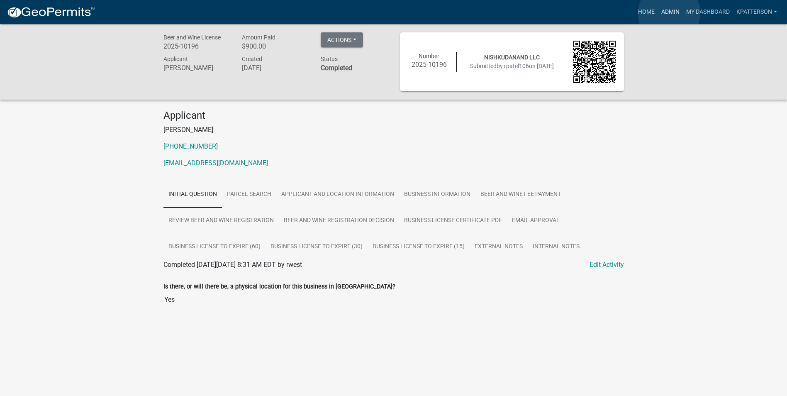
click at [669, 13] on link "Admin" at bounding box center [670, 12] width 25 height 16
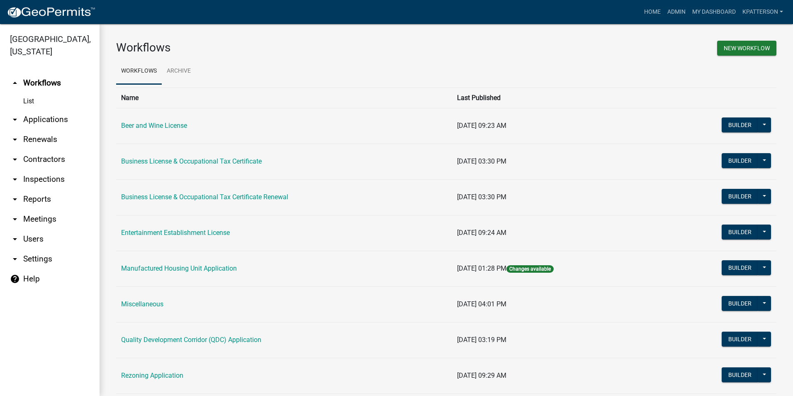
click at [66, 111] on link "arrow_drop_down Applications" at bounding box center [50, 119] width 100 height 20
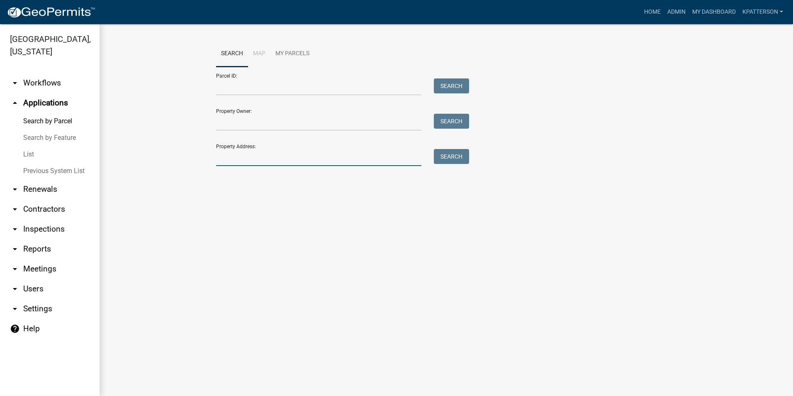
click at [241, 158] on input "Property Address:" at bounding box center [318, 157] width 205 height 17
type input "355 TUCKER RD"
click at [464, 160] on button "Search" at bounding box center [451, 156] width 35 height 15
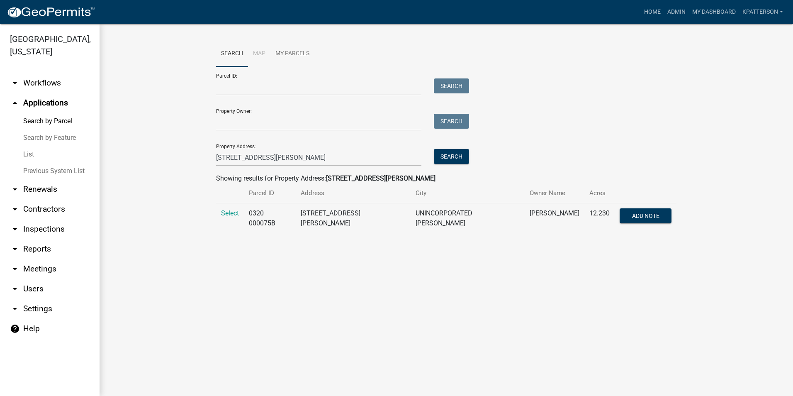
click at [240, 208] on td "Select" at bounding box center [230, 218] width 28 height 30
click at [239, 210] on span "Select" at bounding box center [230, 213] width 18 height 8
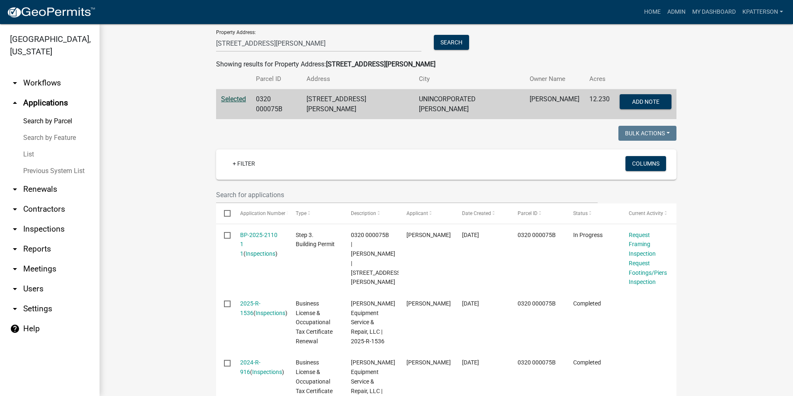
scroll to position [124, 0]
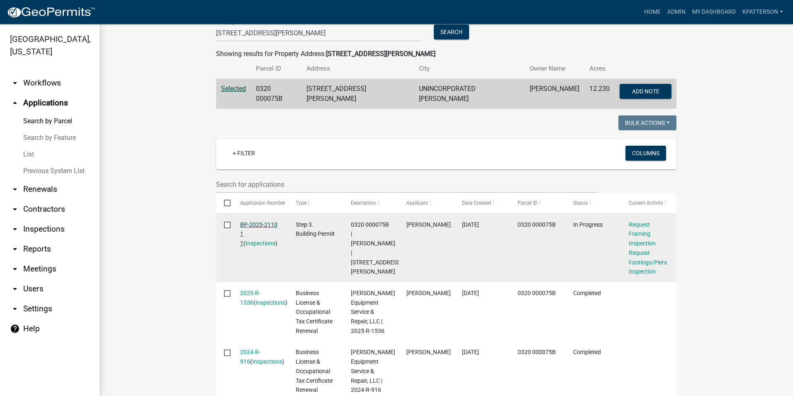
click at [258, 221] on link "BP-2025-2110 1 1" at bounding box center [258, 234] width 37 height 26
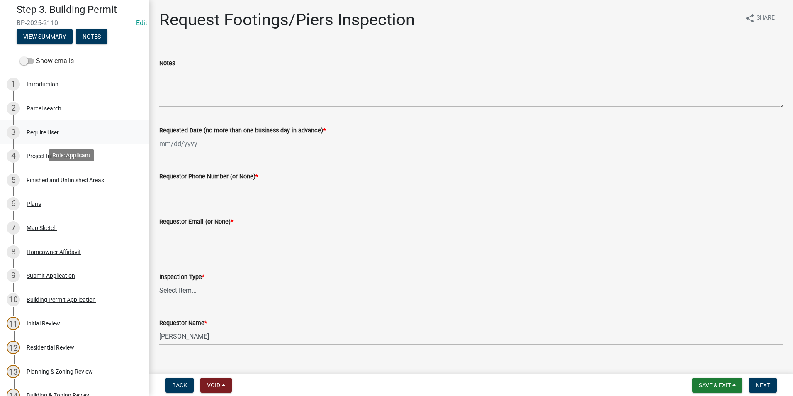
scroll to position [41, 0]
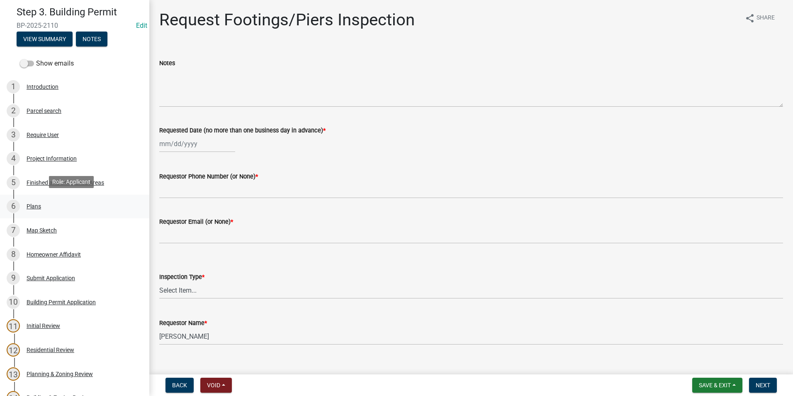
click at [42, 204] on div "6 Plans" at bounding box center [71, 205] width 129 height 13
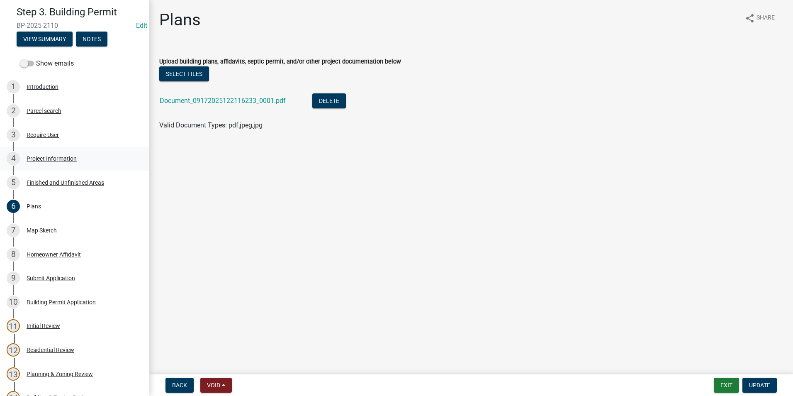
click at [55, 161] on div "4 Project Information" at bounding box center [71, 158] width 129 height 13
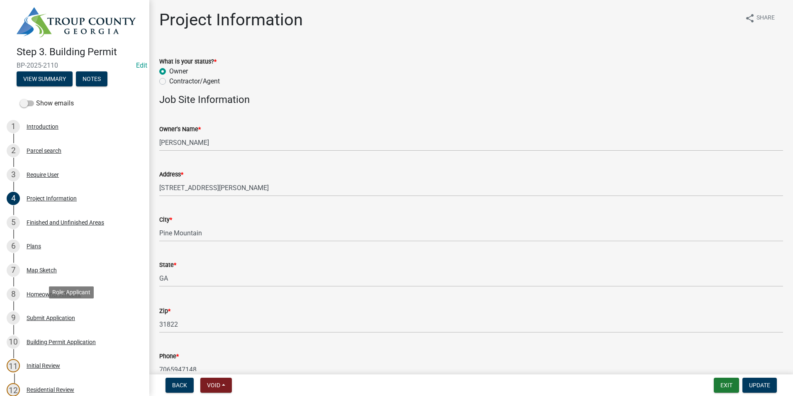
scroll to position [0, 0]
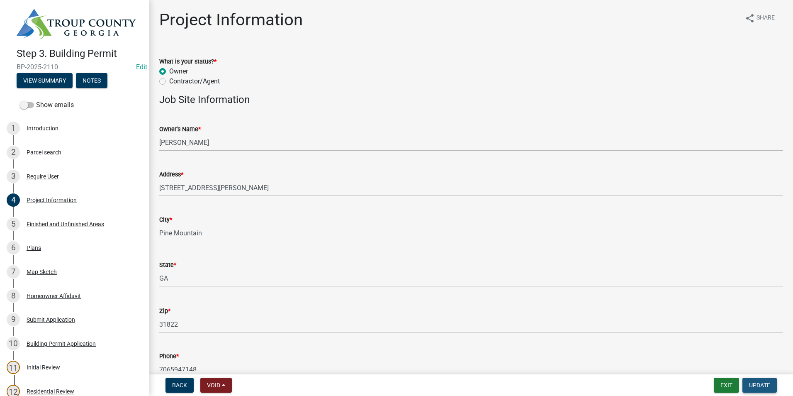
click at [757, 384] on span "Update" at bounding box center [759, 385] width 21 height 7
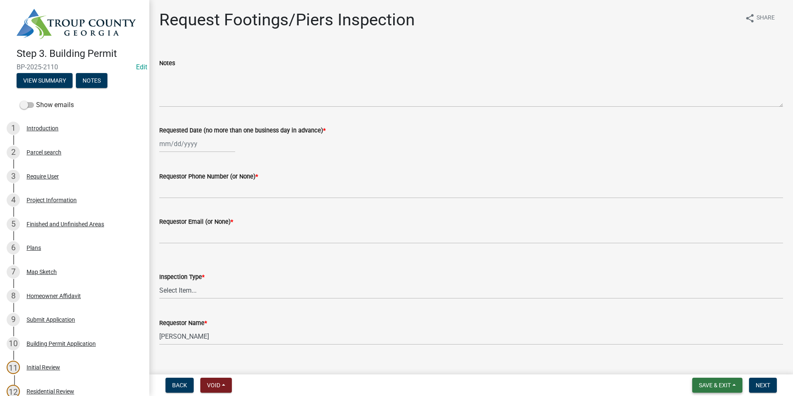
click at [721, 385] on span "Save & Exit" at bounding box center [715, 385] width 32 height 7
click at [719, 364] on button "Save & Exit" at bounding box center [709, 363] width 66 height 20
